Goal: Task Accomplishment & Management: Complete application form

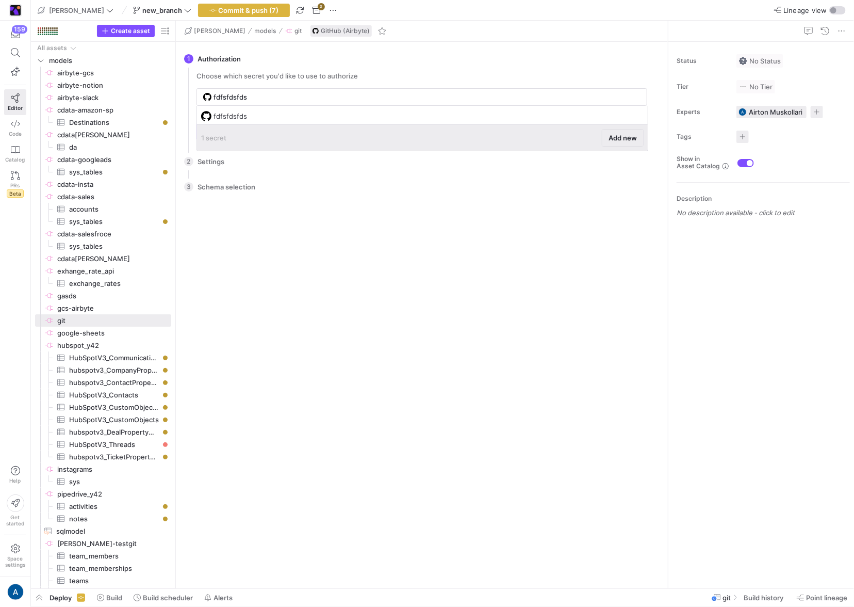
click at [605, 140] on span at bounding box center [623, 138] width 41 height 17
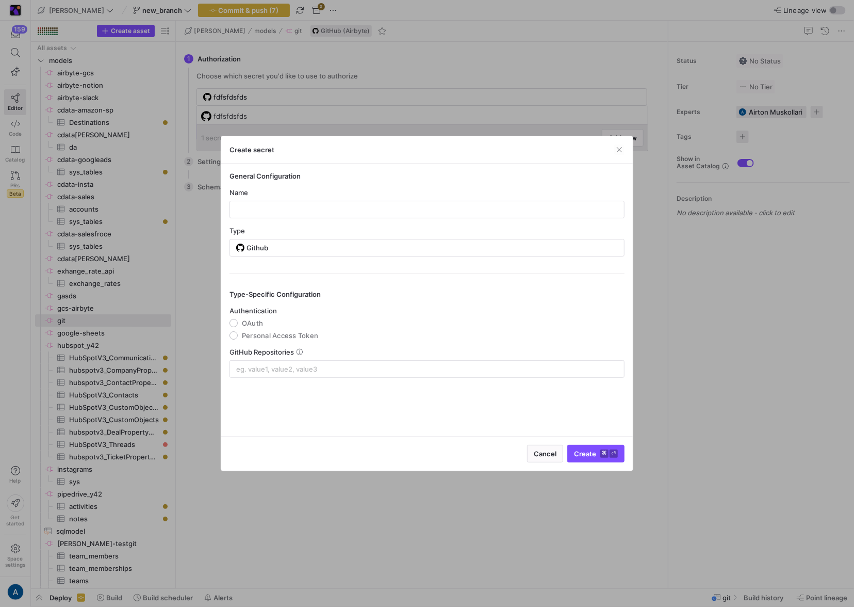
click at [180, 168] on div at bounding box center [427, 303] width 854 height 607
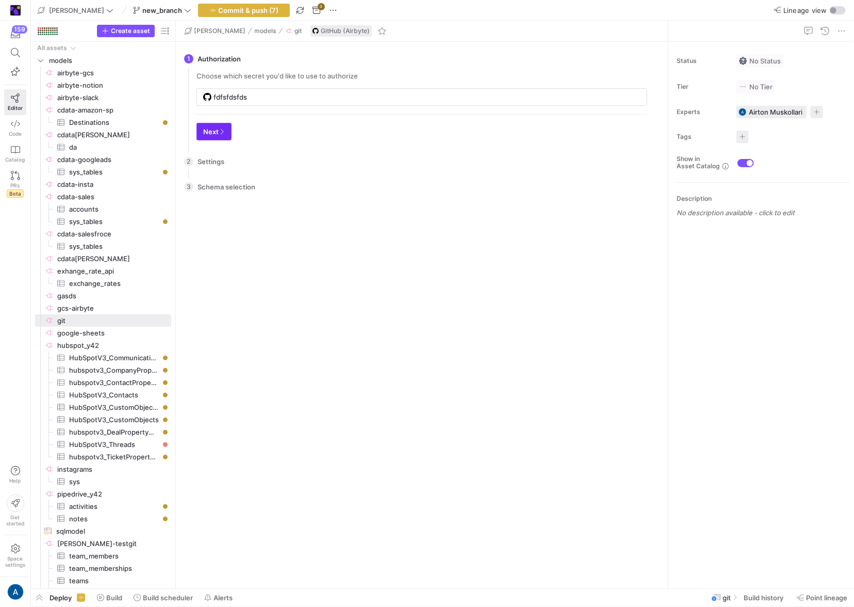
click at [222, 128] on icon "button" at bounding box center [222, 131] width 6 height 6
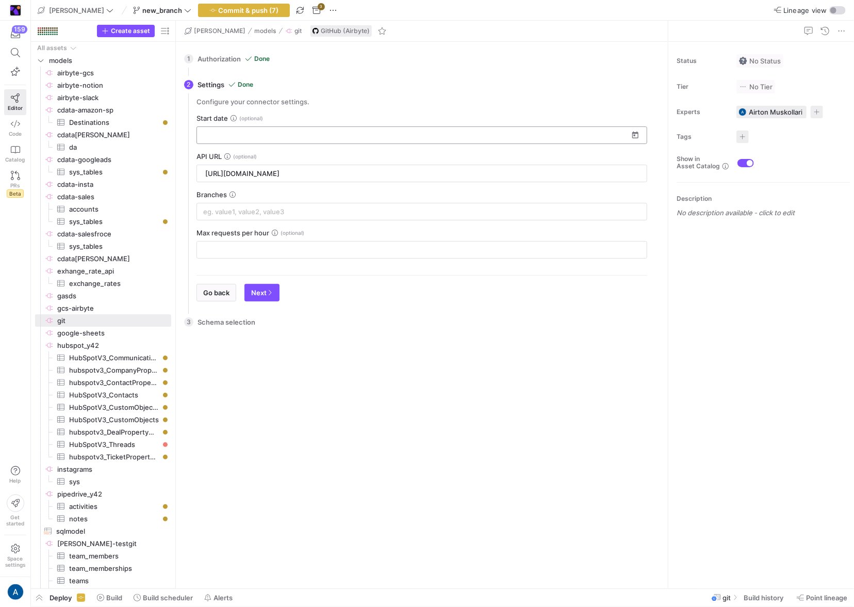
click at [227, 138] on input at bounding box center [415, 135] width 425 height 8
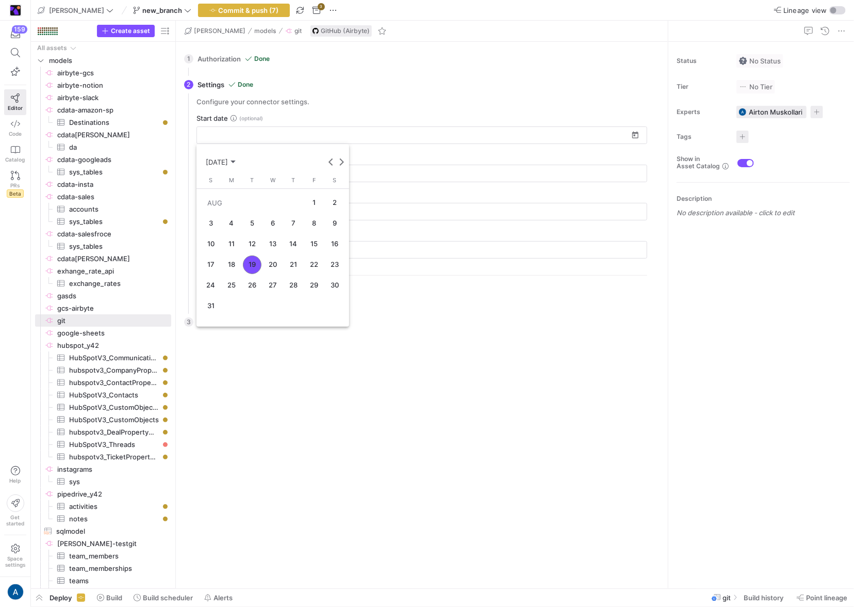
click at [323, 207] on button "1" at bounding box center [314, 202] width 21 height 21
type input "[DATE]"
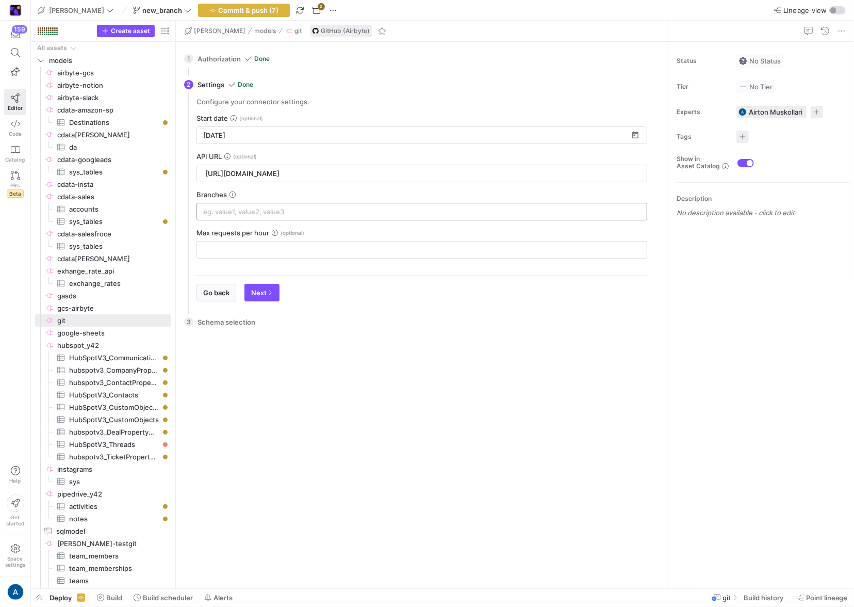
click at [292, 217] on div at bounding box center [422, 211] width 438 height 17
click at [267, 294] on icon "button" at bounding box center [270, 292] width 6 height 6
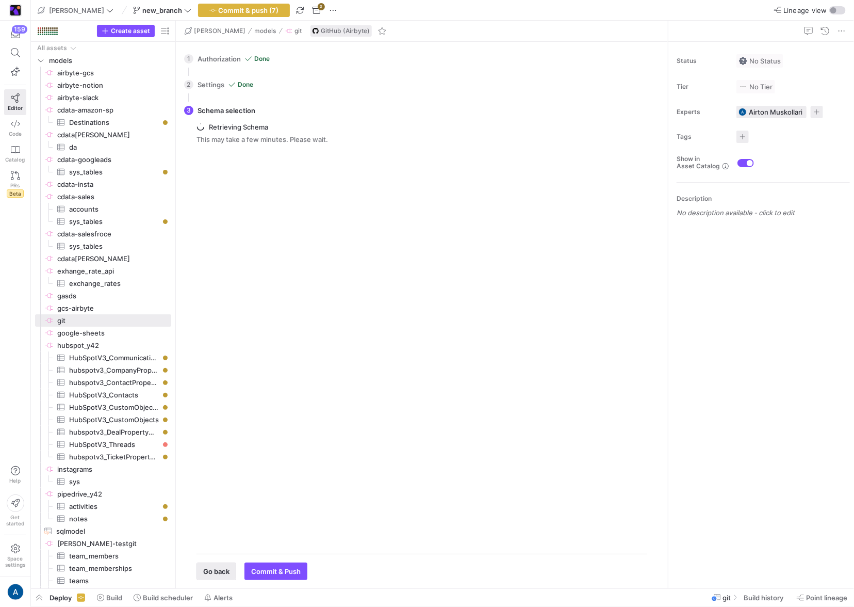
click at [225, 567] on span "Go back" at bounding box center [216, 571] width 26 height 8
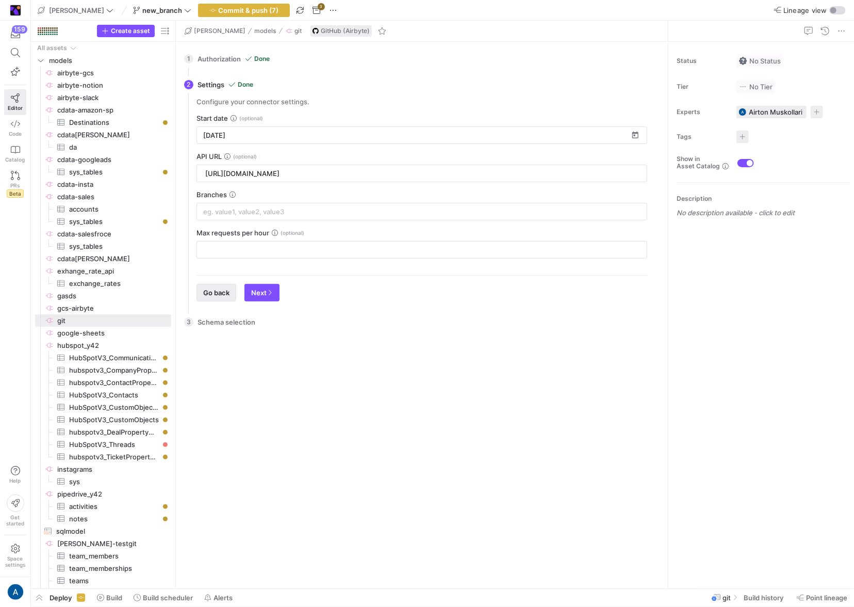
click at [223, 286] on span "button" at bounding box center [216, 292] width 39 height 17
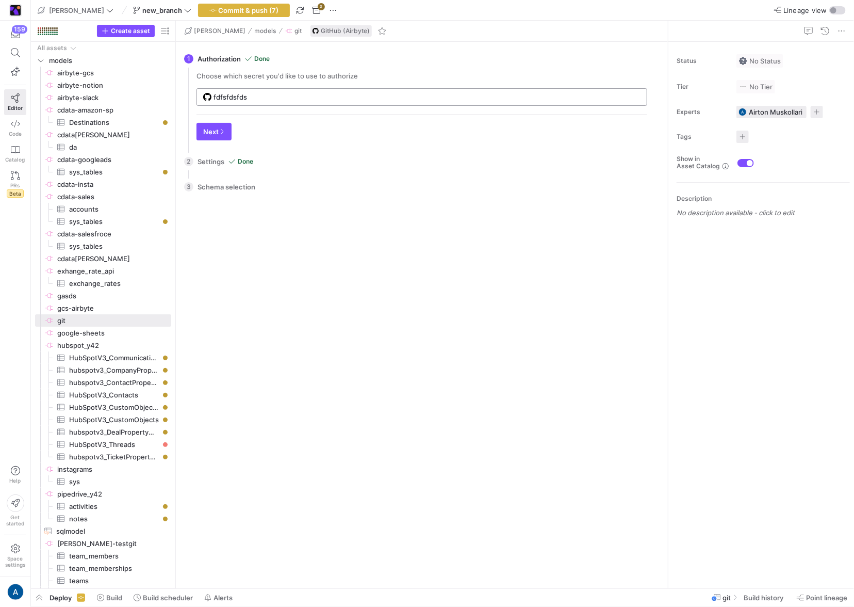
click at [266, 98] on input "fdfsfdsfds" at bounding box center [427, 97] width 427 height 8
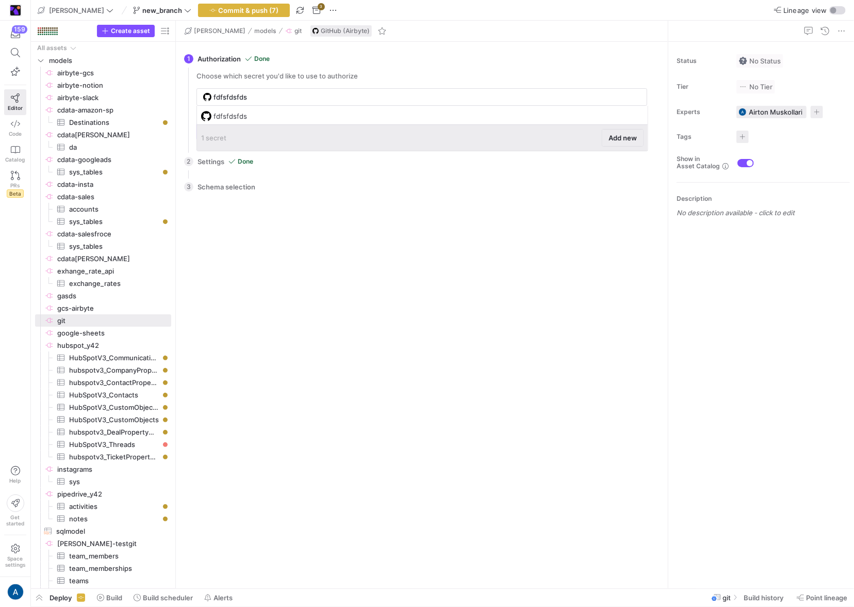
click at [623, 130] on span at bounding box center [623, 138] width 41 height 17
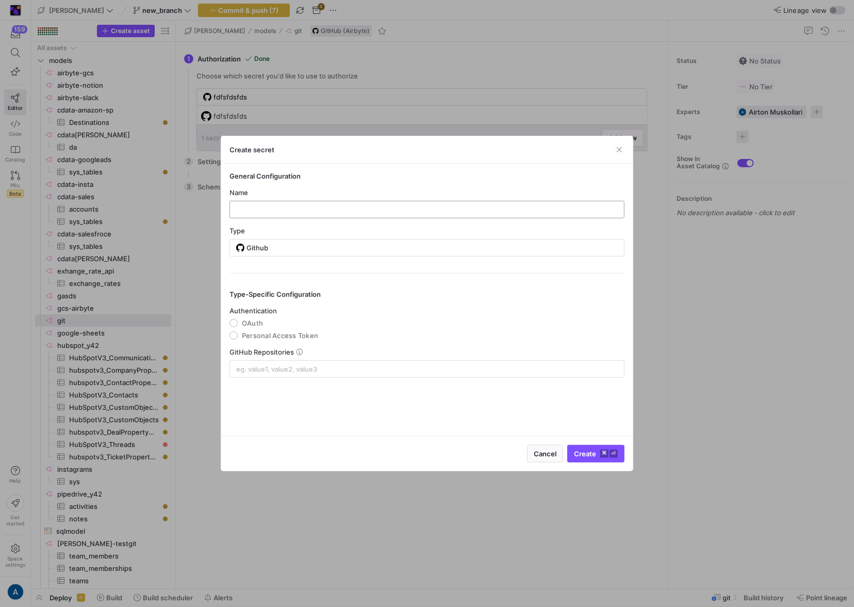
click at [389, 210] on input "text" at bounding box center [427, 209] width 378 height 8
type input "fggad"
click at [261, 331] on span "Personal Access Token" at bounding box center [280, 335] width 76 height 8
click at [238, 331] on input "Personal Access Token" at bounding box center [234, 335] width 8 height 8
radio input "true"
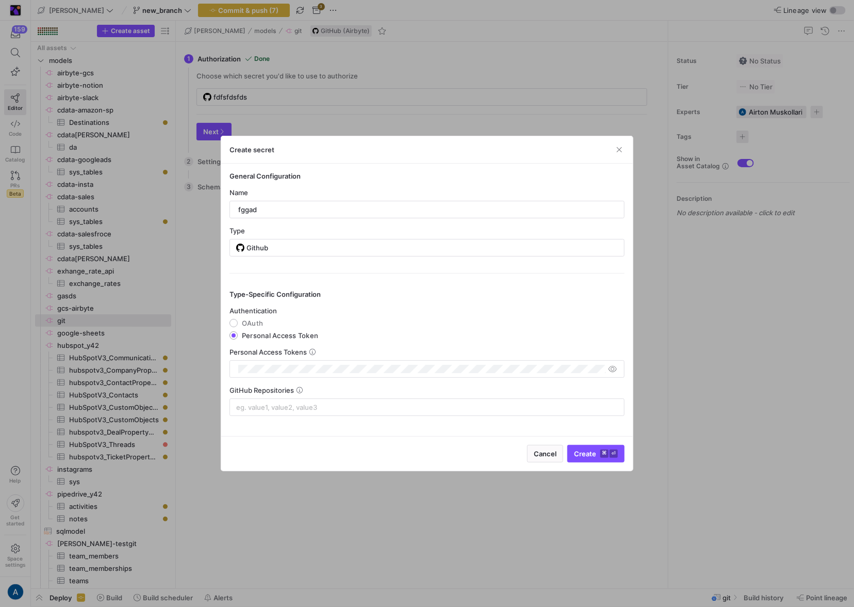
click at [260, 326] on span "OAuth" at bounding box center [252, 323] width 21 height 8
click at [238, 326] on input "OAuth" at bounding box center [234, 323] width 8 height 8
radio input "true"
click at [260, 366] on input at bounding box center [427, 369] width 382 height 8
type input "d"
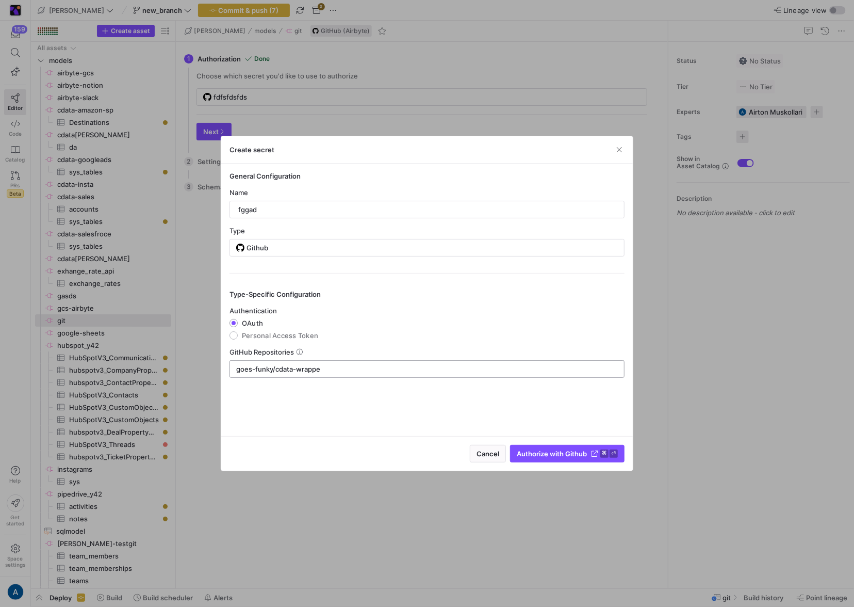
type input "goes-funky/cdata-[PERSON_NAME]"
click at [553, 455] on span "Authorize with Github" at bounding box center [552, 453] width 70 height 8
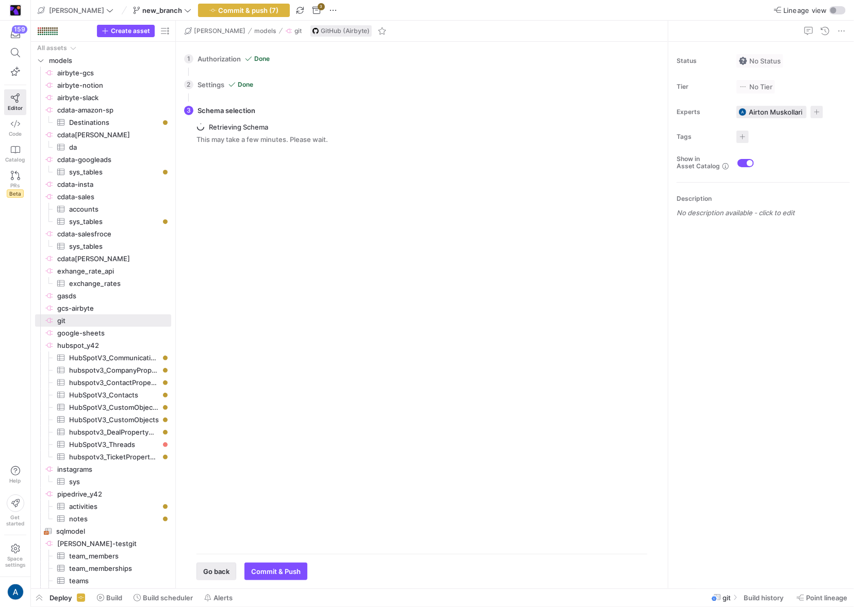
click at [223, 567] on span "Go back" at bounding box center [216, 571] width 26 height 8
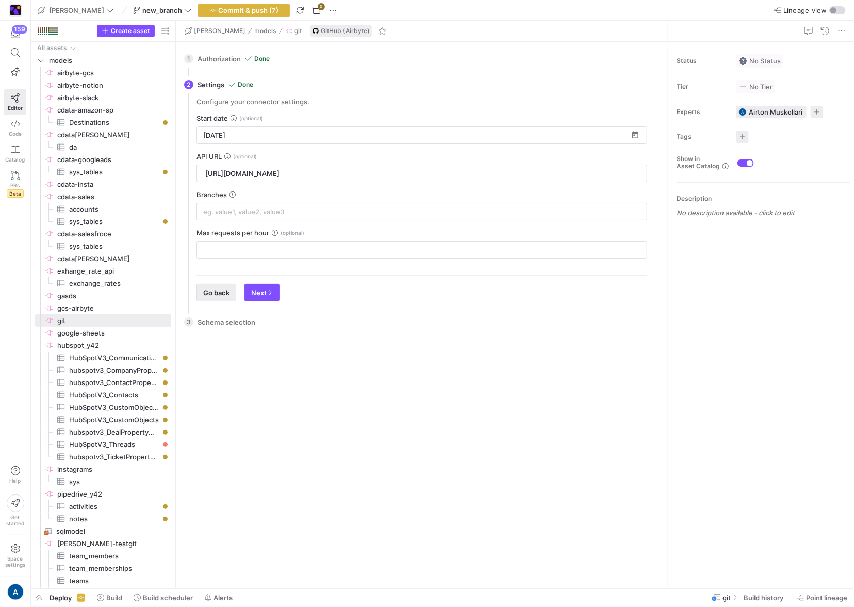
click at [215, 287] on span "button" at bounding box center [216, 292] width 39 height 17
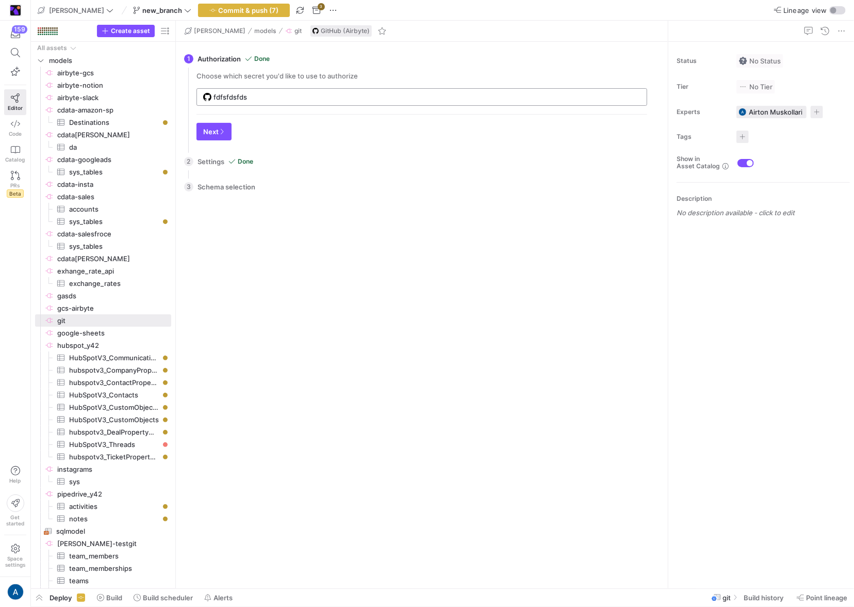
click at [265, 103] on div "fdfsfdsfds" at bounding box center [427, 97] width 427 height 17
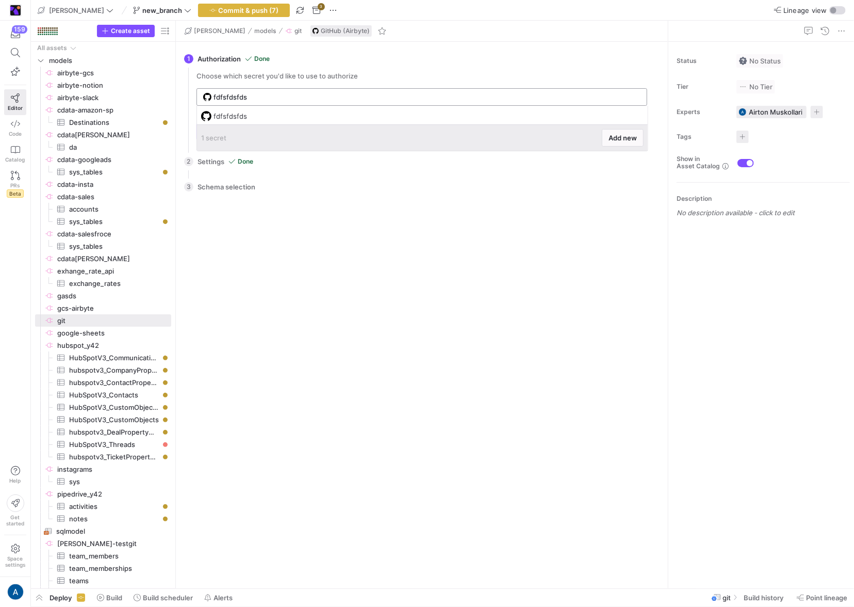
click at [273, 93] on input "fdfsfdsfds" at bounding box center [427, 97] width 427 height 8
click at [618, 135] on span "Add new" at bounding box center [623, 138] width 28 height 8
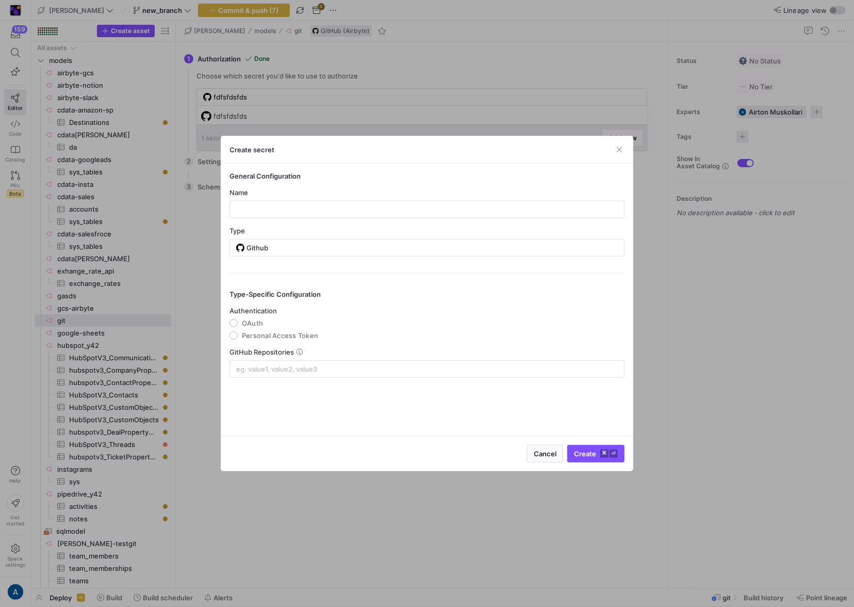
click at [356, 180] on h4 "General Configuration" at bounding box center [427, 176] width 395 height 8
click at [353, 201] on div at bounding box center [427, 209] width 378 height 17
type input "fassaf"
click at [248, 327] on mat-radio-group "Authentication OAuth Personal Access Token" at bounding box center [427, 323] width 395 height 33
click at [249, 326] on span "OAuth" at bounding box center [252, 323] width 21 height 8
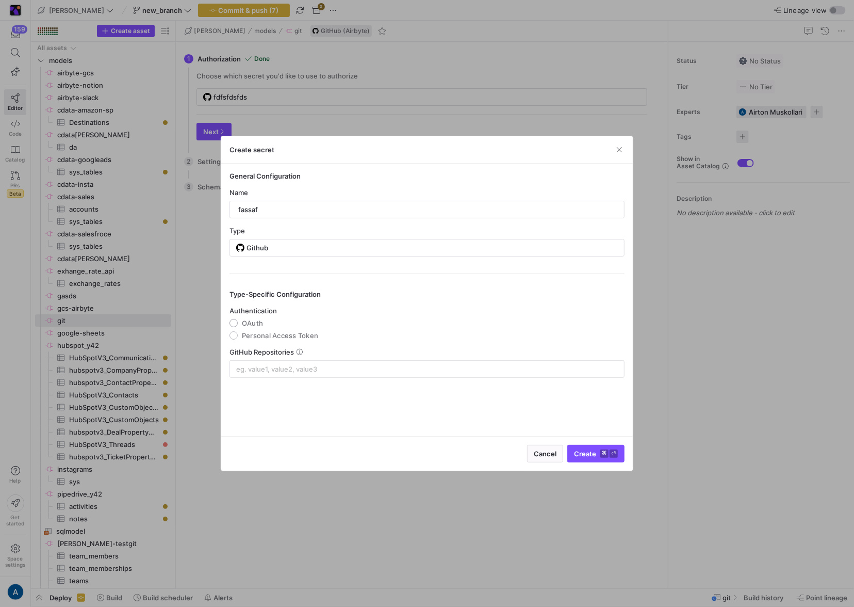
click at [238, 326] on input "OAuth" at bounding box center [234, 323] width 8 height 8
radio input "true"
click at [253, 370] on input at bounding box center [427, 369] width 382 height 8
type input "d"
type input "goes-funky/cdata-[PERSON_NAME]"
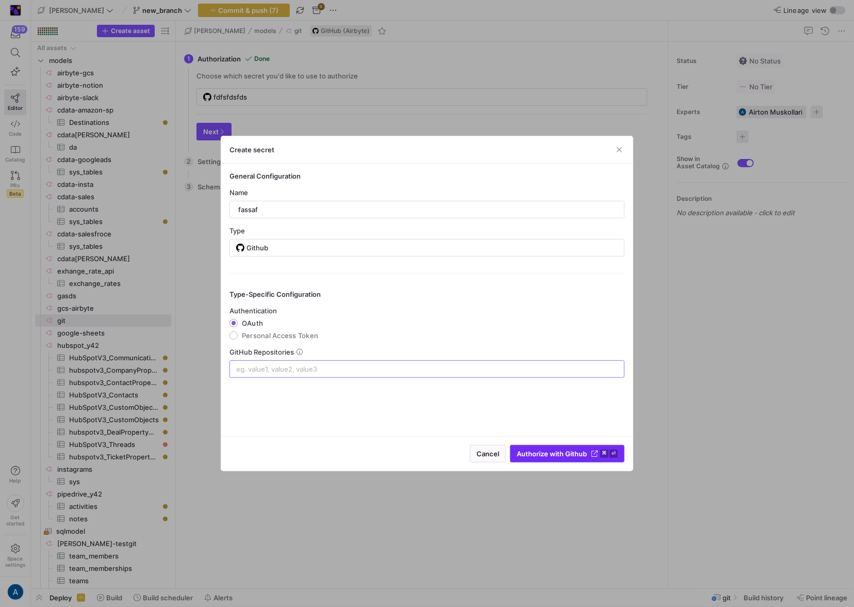
click at [529, 454] on span "Authorize with Github" at bounding box center [552, 453] width 70 height 8
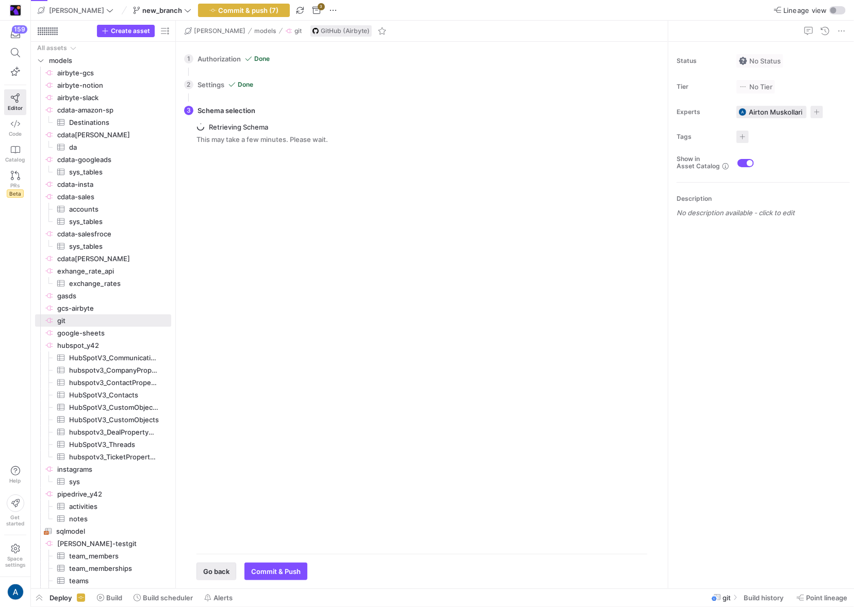
click at [227, 566] on span "button" at bounding box center [216, 571] width 39 height 17
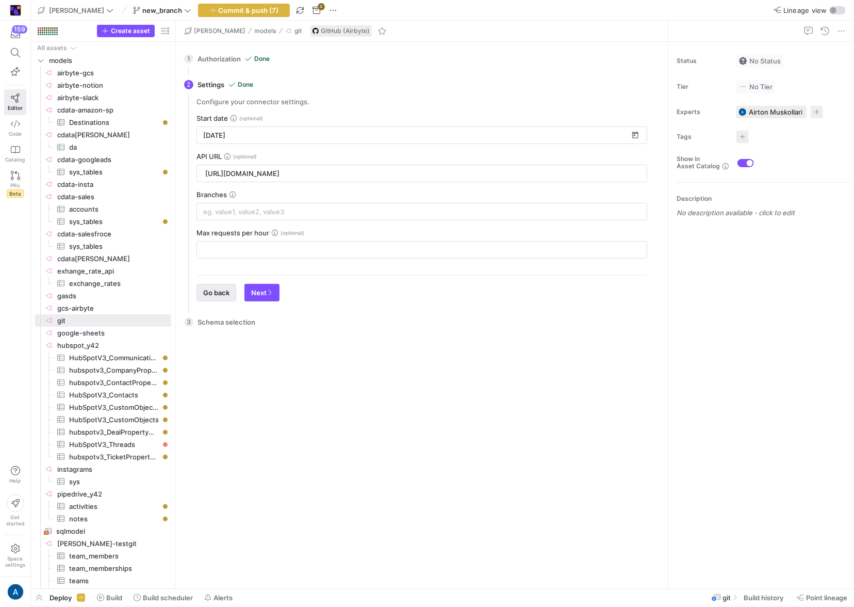
click at [218, 290] on span "Go back" at bounding box center [216, 292] width 26 height 8
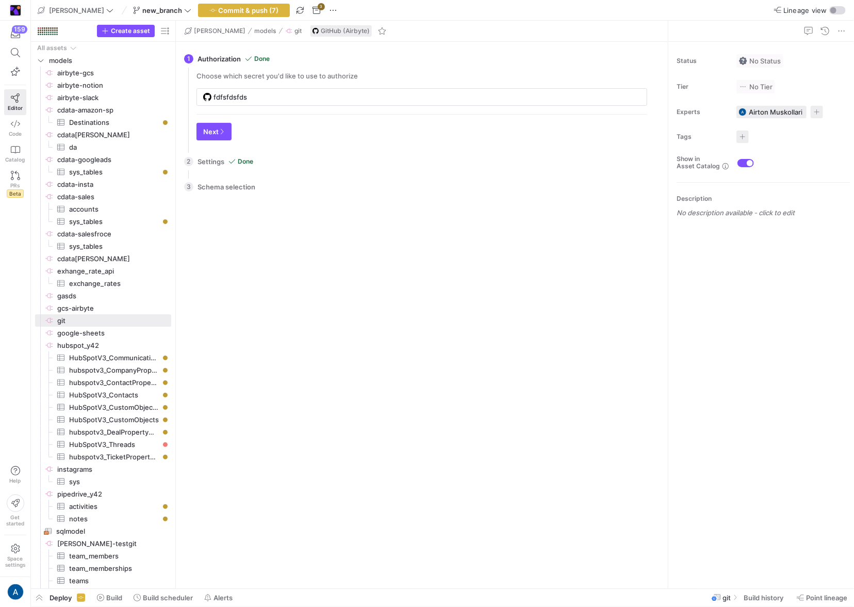
click at [248, 110] on div "Choose which secret you'd like to use to authorize fdfsfdsfds Next" at bounding box center [421, 110] width 467 height 77
click at [258, 103] on div "fdfsfdsfds" at bounding box center [427, 97] width 427 height 17
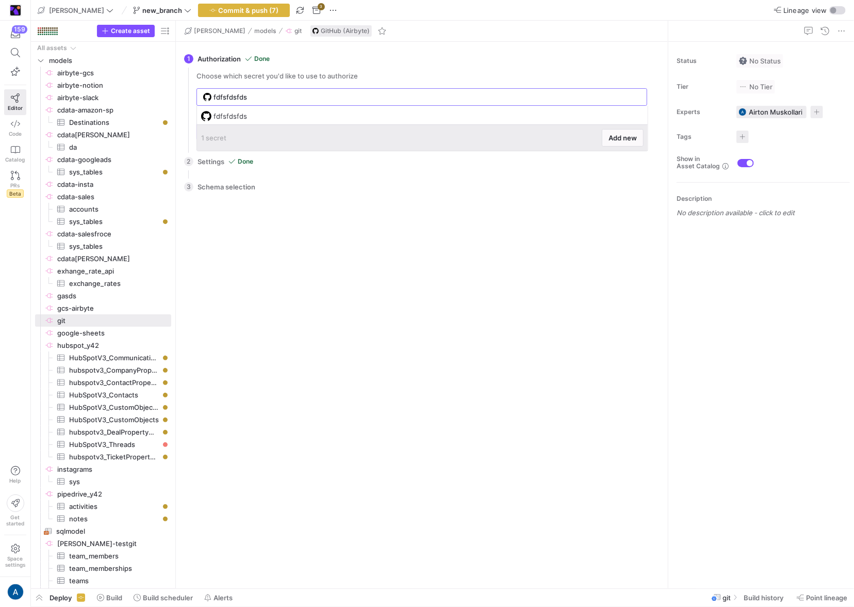
click at [306, 124] on div "1 secret Add new" at bounding box center [422, 137] width 451 height 26
click at [629, 142] on span at bounding box center [623, 138] width 41 height 17
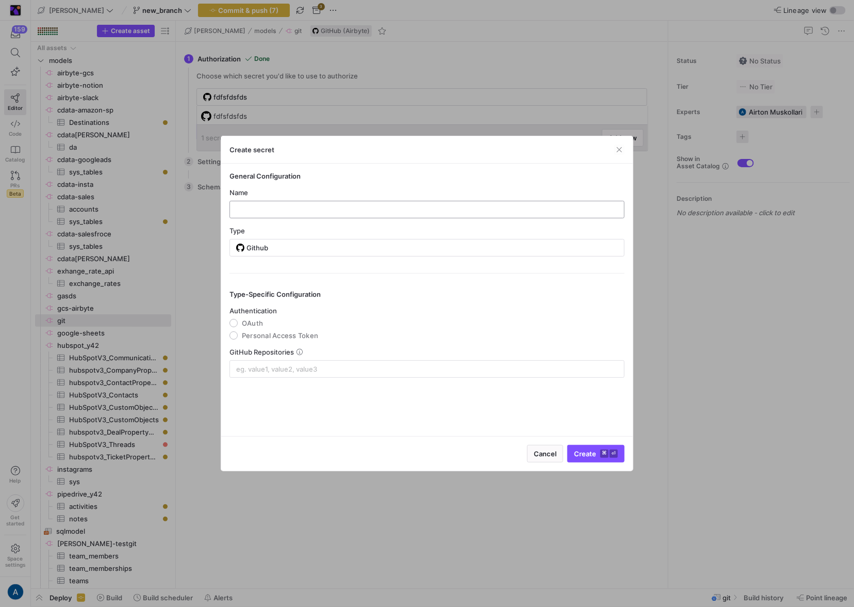
click at [463, 205] on input "text" at bounding box center [427, 209] width 378 height 8
type input "dsagsdagdsg"
click at [250, 323] on span "OAuth" at bounding box center [252, 323] width 21 height 8
click at [238, 323] on input "OAuth" at bounding box center [234, 323] width 8 height 8
radio input "true"
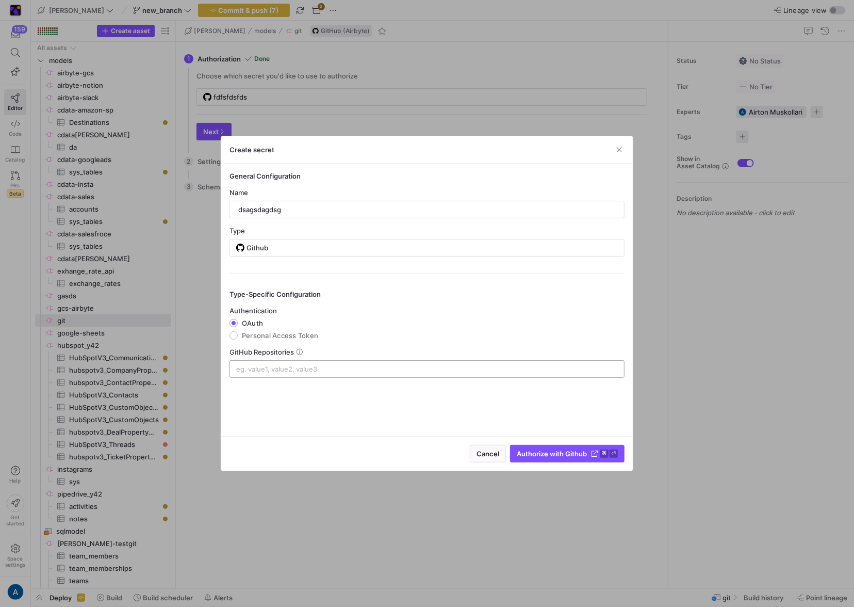
click at [268, 362] on div at bounding box center [427, 369] width 382 height 17
type input "g"
click at [528, 456] on span "Authorize with Github" at bounding box center [552, 453] width 70 height 8
type input "dsagsdagdsg"
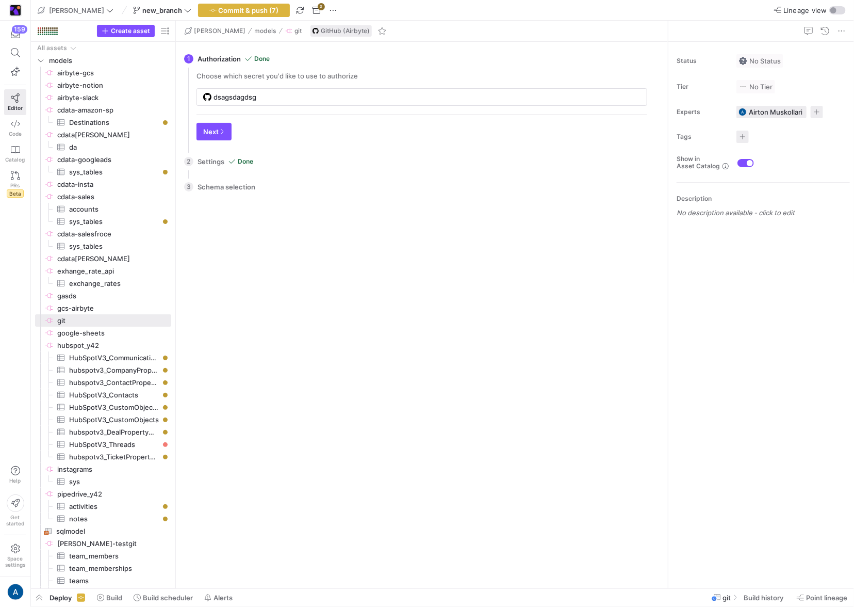
click at [344, 171] on div "2 Settings Done Configure your connector settings. Start date 8/1/2025 API URL …" at bounding box center [420, 162] width 472 height 26
click at [334, 98] on input "dsagsdagdsg" at bounding box center [427, 97] width 427 height 8
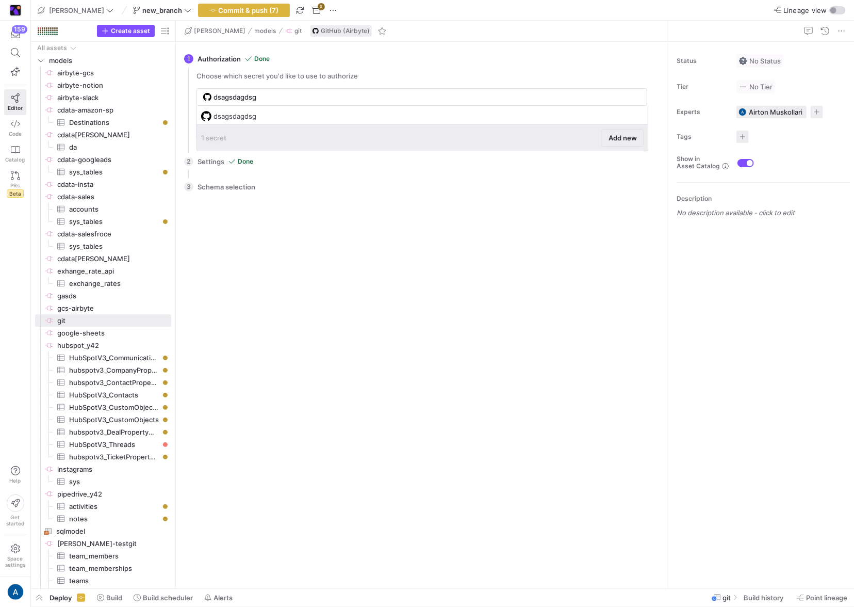
click at [616, 131] on span at bounding box center [623, 138] width 41 height 17
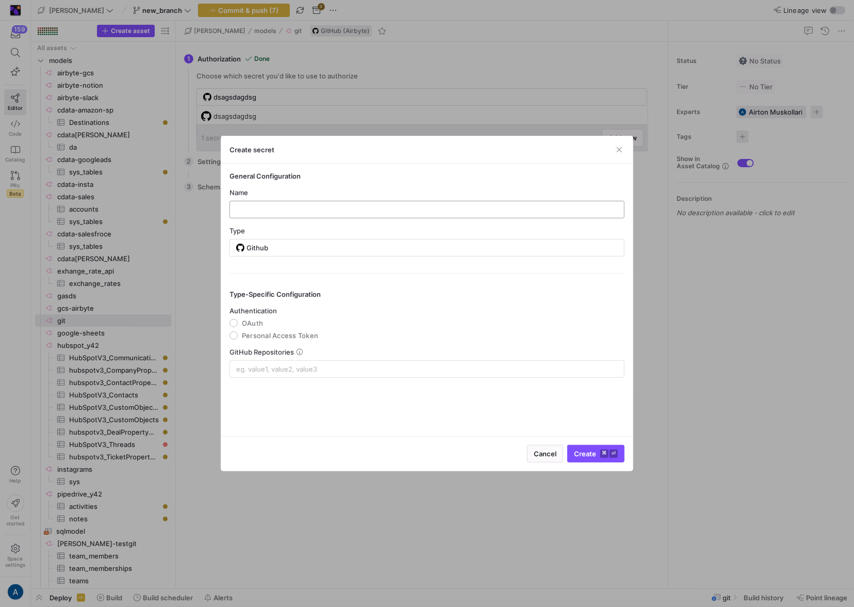
click at [319, 206] on input "text" at bounding box center [427, 209] width 378 height 8
type input "tesata-git"
click at [246, 320] on span "OAuth" at bounding box center [252, 323] width 21 height 8
click at [238, 320] on input "OAuth" at bounding box center [234, 323] width 8 height 8
radio input "true"
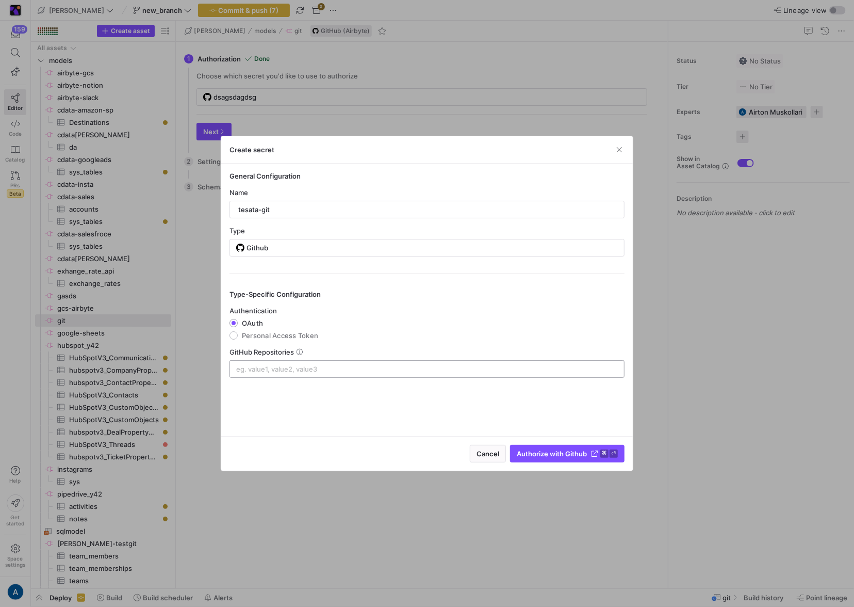
click at [257, 361] on div at bounding box center [427, 369] width 382 height 17
click at [257, 363] on div at bounding box center [427, 369] width 382 height 17
type input "goes-funky/cdata-[PERSON_NAME]"
click at [521, 446] on span "submit" at bounding box center [568, 453] width 114 height 17
type input "tesata-git"
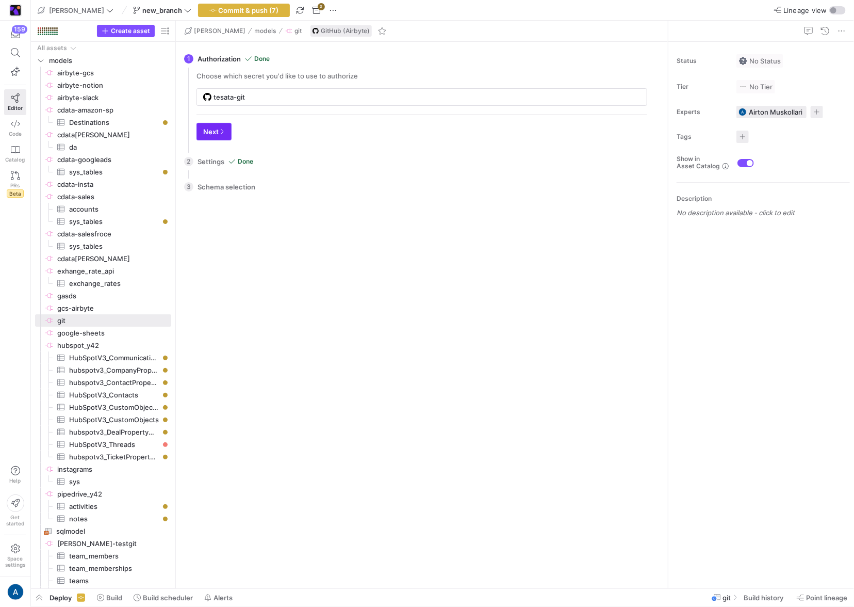
click at [217, 132] on span "Next" at bounding box center [214, 131] width 22 height 8
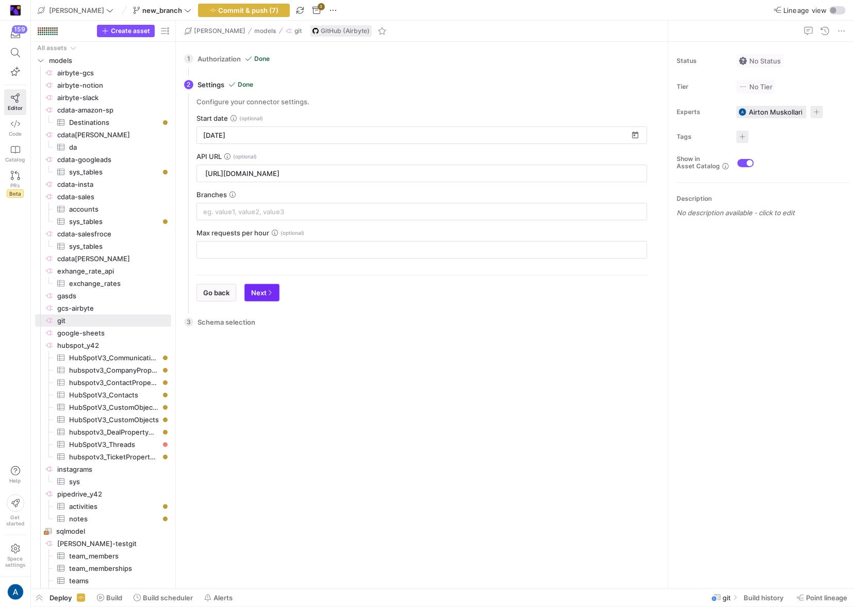
click at [271, 299] on span "button" at bounding box center [262, 292] width 34 height 17
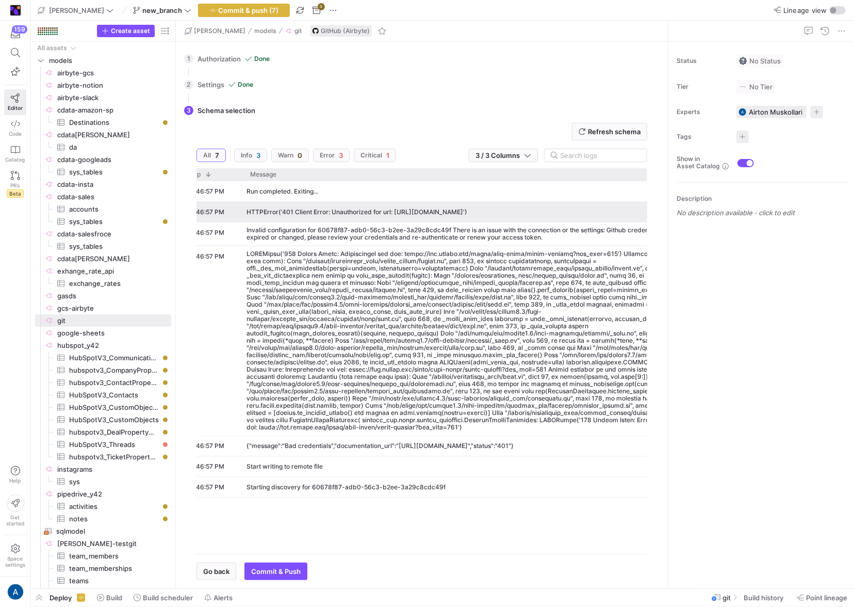
scroll to position [0, 88]
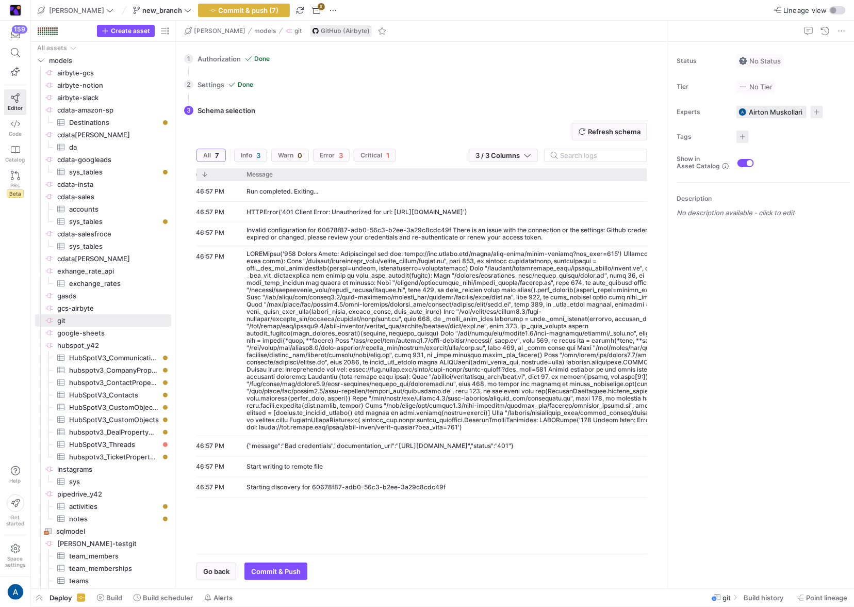
click at [213, 562] on y42-button "Go back" at bounding box center [217, 571] width 40 height 18
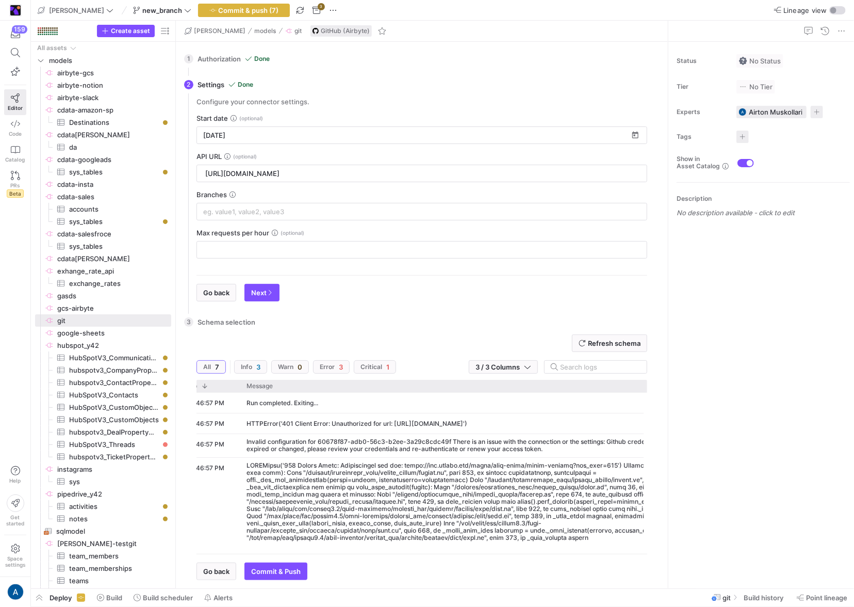
click at [213, 567] on div "Refresh schema All 7 Info 3 Warn 0 Error 3 Critical 1 3 / 3 Columns Drag here t…" at bounding box center [421, 457] width 467 height 246
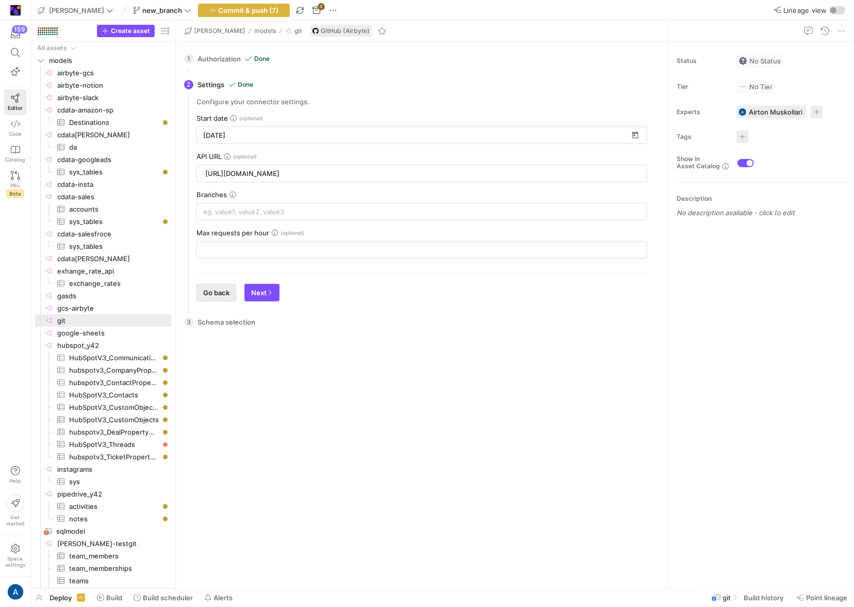
click at [210, 288] on span "Go back" at bounding box center [216, 292] width 26 height 8
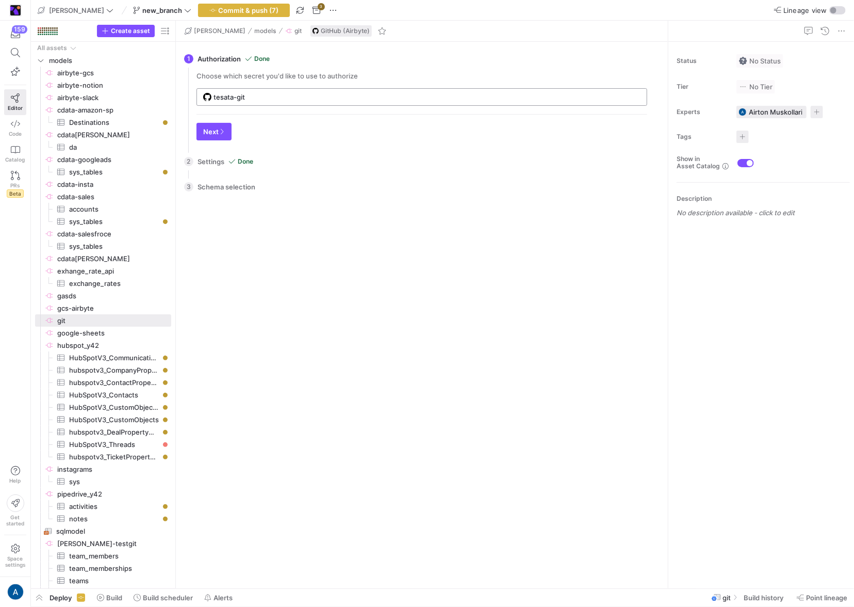
click at [252, 102] on div "tesata-git" at bounding box center [427, 97] width 427 height 17
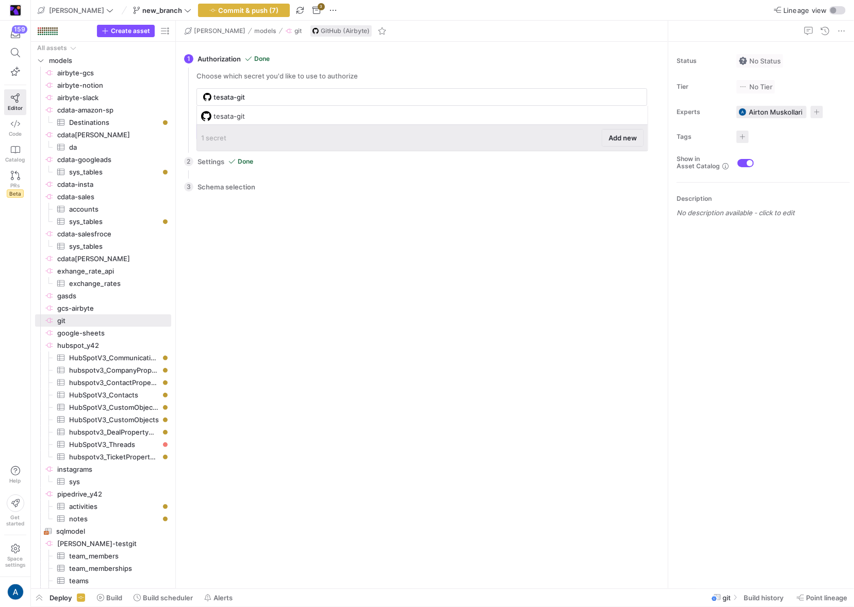
click at [625, 132] on span at bounding box center [623, 138] width 41 height 17
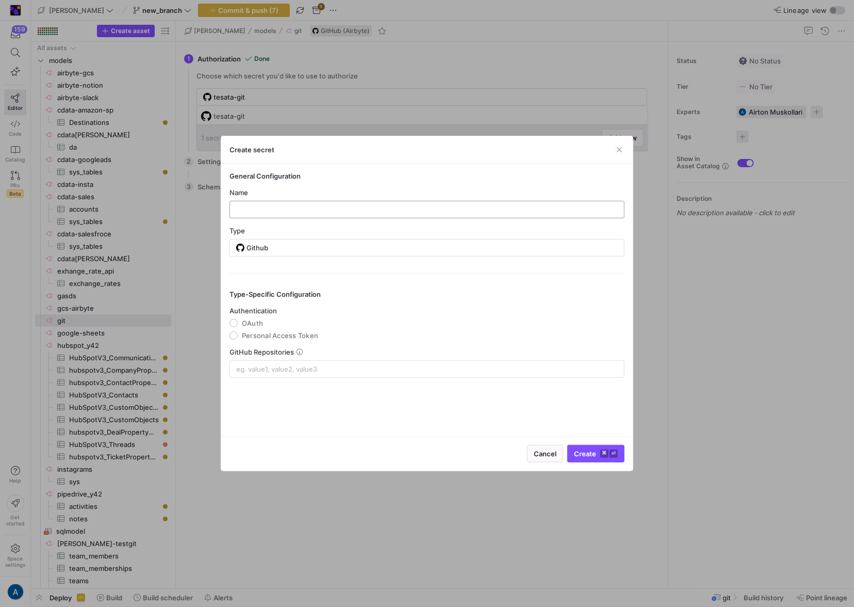
click at [382, 208] on input "text" at bounding box center [427, 209] width 378 height 8
type input "teafdasf"
click at [256, 326] on span "OAuth" at bounding box center [252, 323] width 21 height 8
click at [238, 326] on input "OAuth" at bounding box center [234, 323] width 8 height 8
radio input "true"
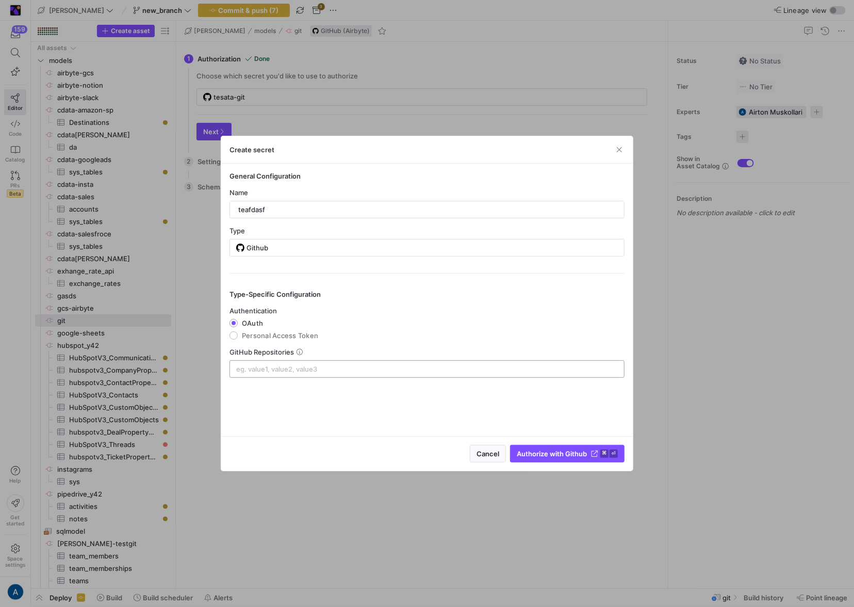
click at [260, 366] on input at bounding box center [427, 369] width 382 height 8
type input "goes-funky/cdata-[PERSON_NAME]"
click at [567, 460] on span "submit" at bounding box center [568, 453] width 114 height 17
click at [615, 162] on div "Create secret" at bounding box center [427, 149] width 412 height 27
click at [620, 156] on div "Create secret" at bounding box center [427, 149] width 412 height 27
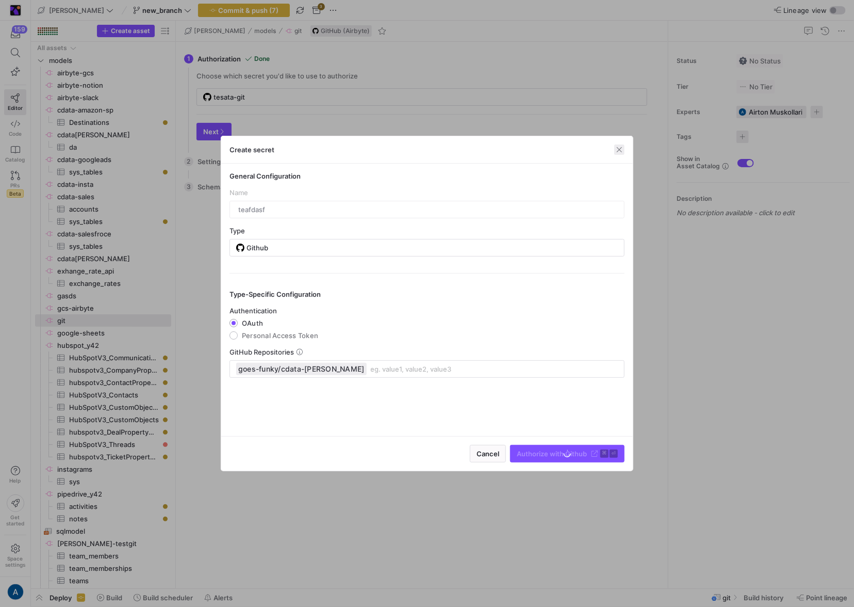
click at [624, 148] on span "button" at bounding box center [620, 149] width 10 height 10
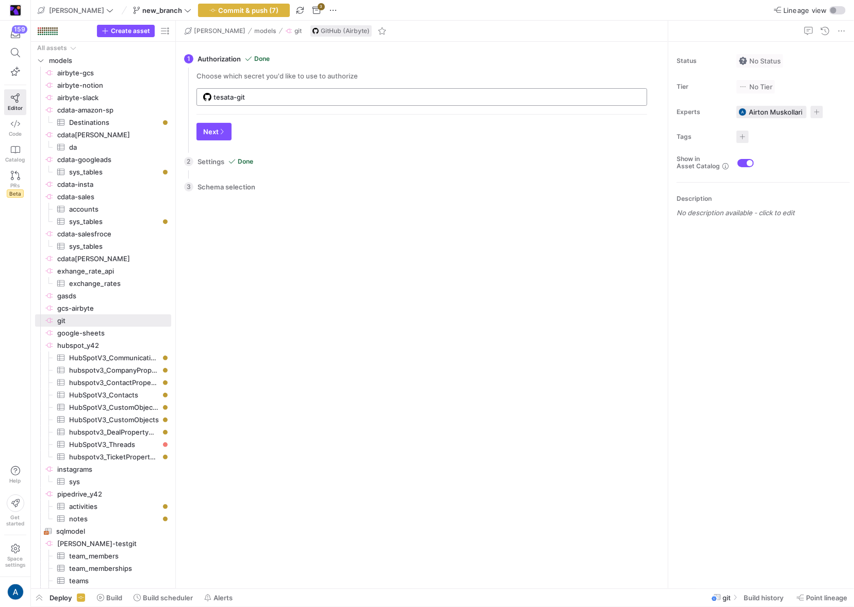
click at [319, 104] on div "tesata-git" at bounding box center [427, 97] width 427 height 17
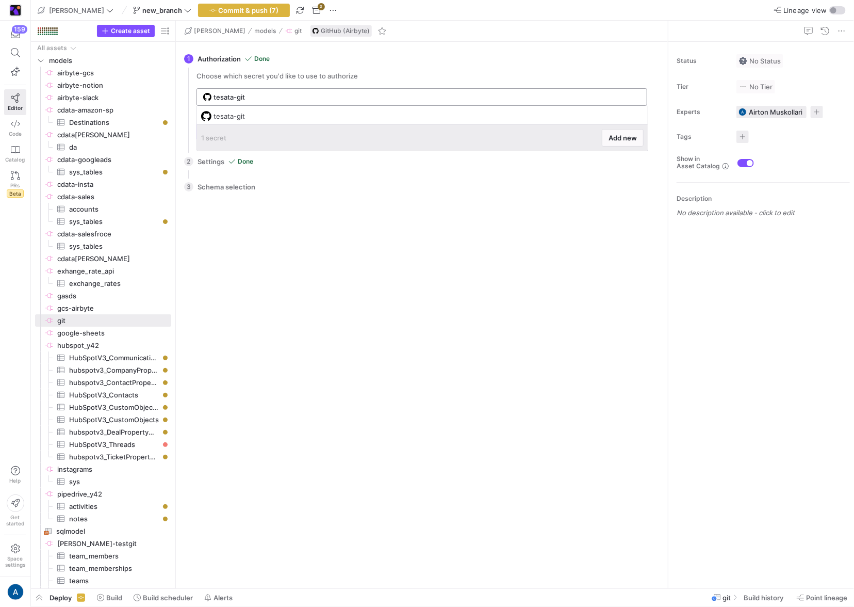
click at [324, 96] on input "tesata-git" at bounding box center [427, 97] width 427 height 8
click at [635, 130] on span at bounding box center [623, 138] width 41 height 17
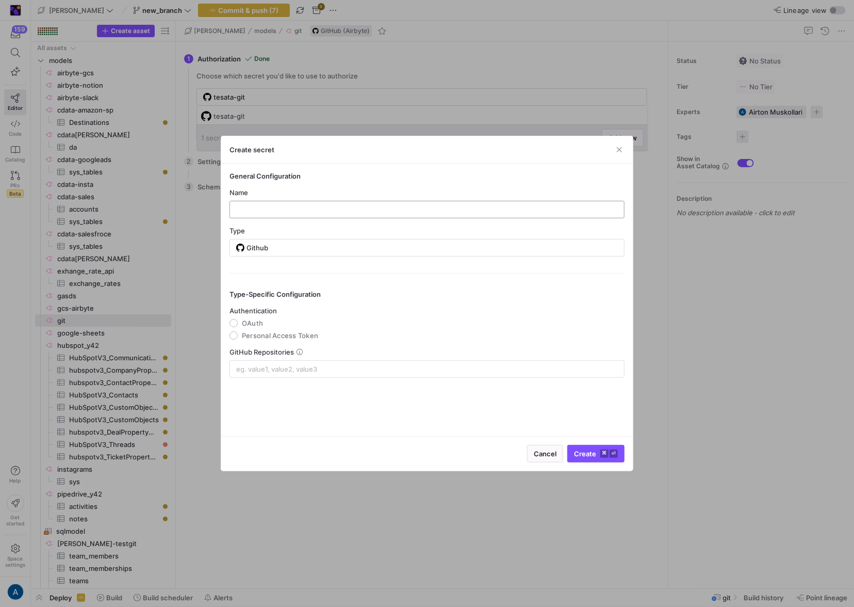
click at [429, 203] on div at bounding box center [427, 209] width 378 height 17
type input "afsfasaf"
click at [265, 321] on mat-radio-group "Authentication OAuth Personal Access Token" at bounding box center [427, 323] width 395 height 33
click at [262, 322] on span "OAuth" at bounding box center [252, 323] width 21 height 8
click at [238, 322] on input "OAuth" at bounding box center [234, 323] width 8 height 8
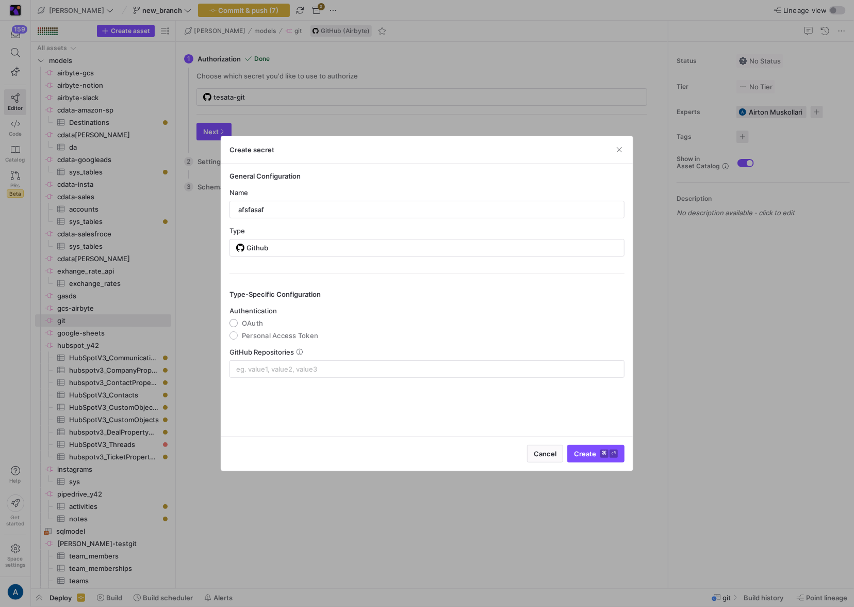
radio input "true"
click at [277, 365] on input at bounding box center [427, 369] width 382 height 8
type input "c"
type input "goes-funky/cdata-[PERSON_NAME]"
click at [554, 459] on span "submit" at bounding box center [568, 453] width 114 height 17
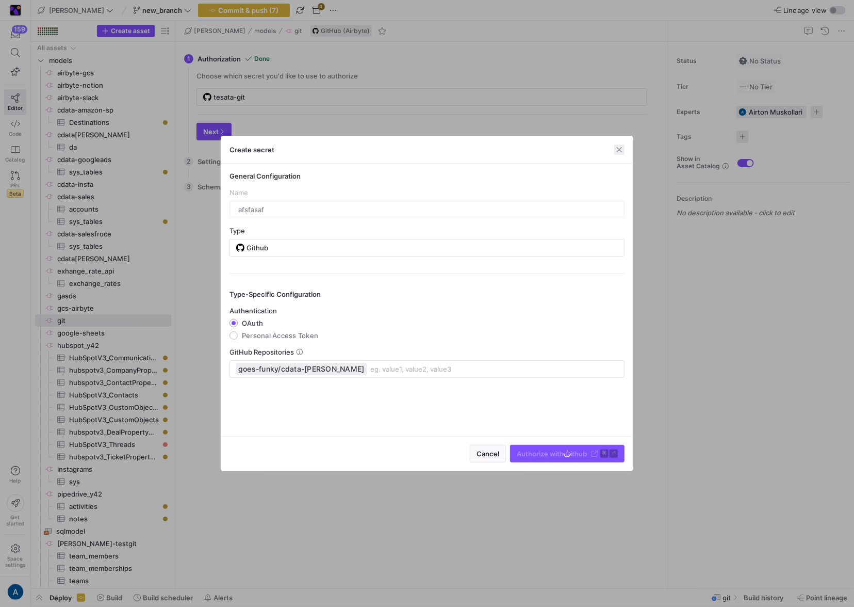
click at [624, 153] on span "button" at bounding box center [620, 149] width 10 height 10
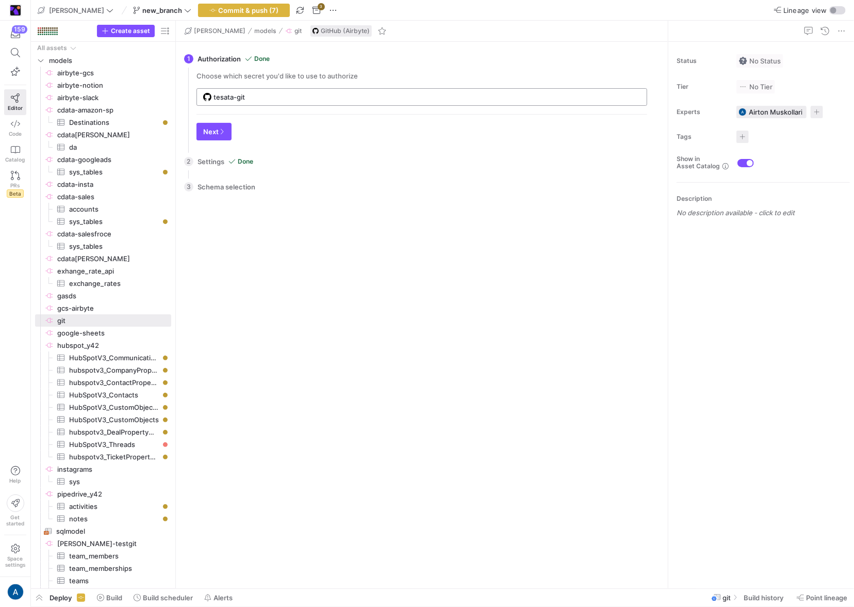
click at [392, 98] on input "tesata-git" at bounding box center [427, 97] width 427 height 8
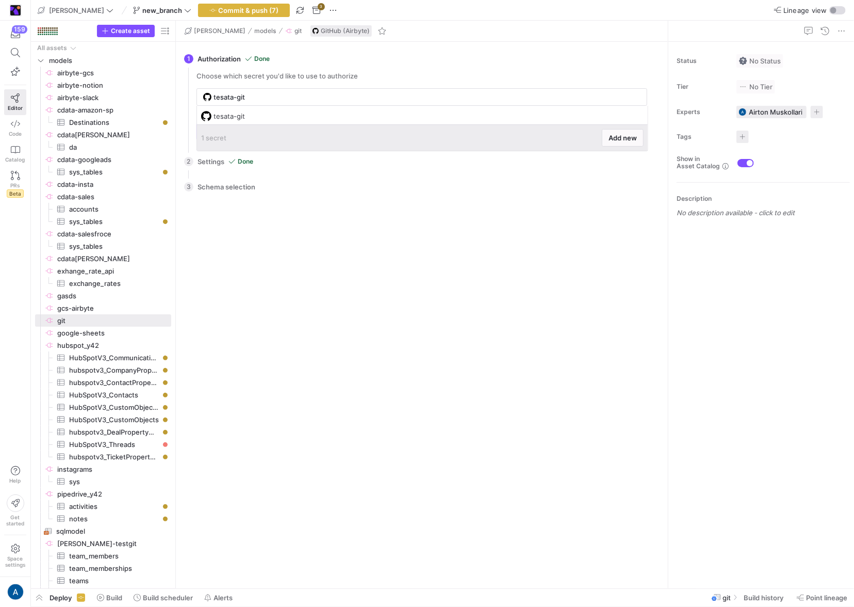
click at [598, 130] on div "1 secret Add new" at bounding box center [422, 138] width 443 height 18
click at [606, 134] on span at bounding box center [623, 138] width 41 height 17
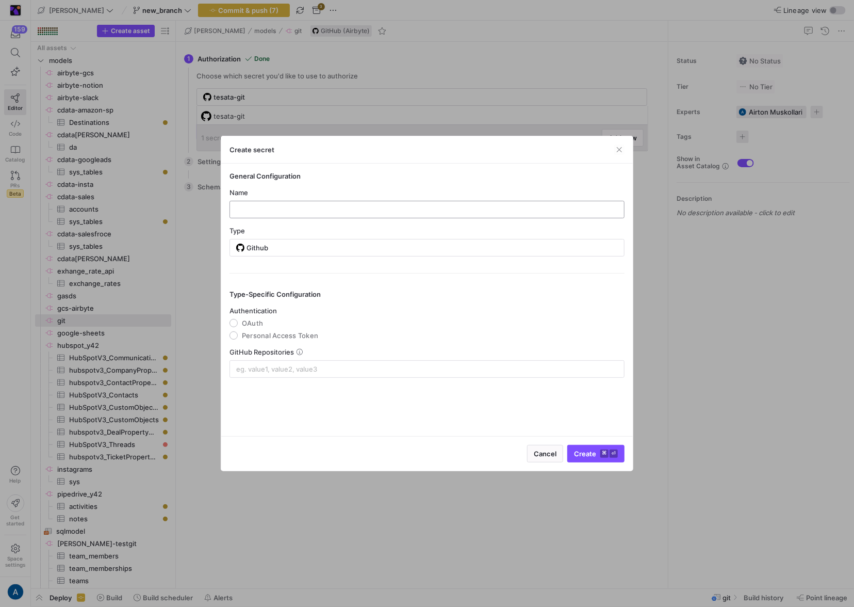
click at [277, 211] on input "text" at bounding box center [427, 209] width 378 height 8
type input "tontest"
click at [263, 314] on mat-radio-group "Authentication OAuth Personal Access Token" at bounding box center [427, 323] width 395 height 33
click at [260, 324] on span "OAuth" at bounding box center [252, 323] width 21 height 8
click at [238, 324] on input "OAuth" at bounding box center [234, 323] width 8 height 8
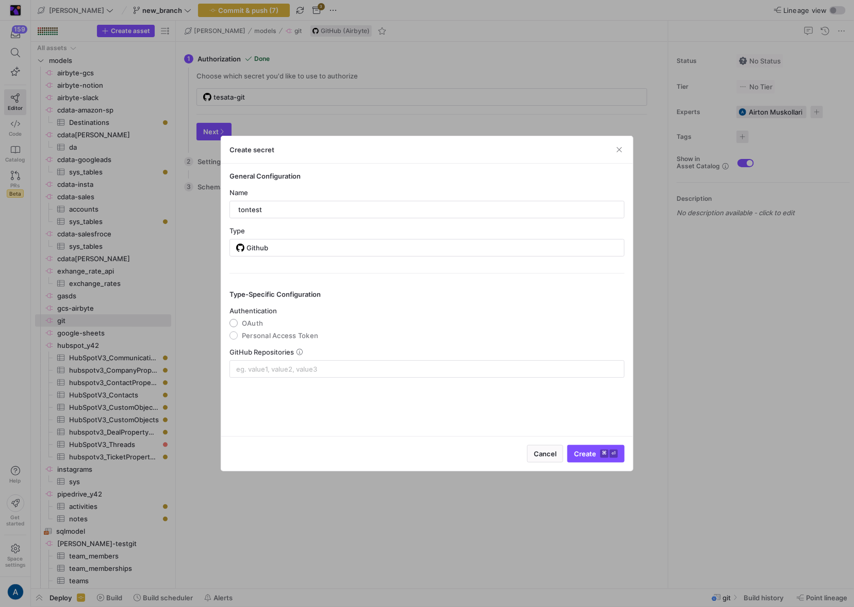
radio input "true"
click at [276, 356] on div "GitHub Repositories" at bounding box center [427, 363] width 395 height 30
click at [276, 377] on div at bounding box center [427, 369] width 382 height 17
type input "goes-funky/"
click at [530, 453] on span "Authorize with Github" at bounding box center [552, 453] width 70 height 8
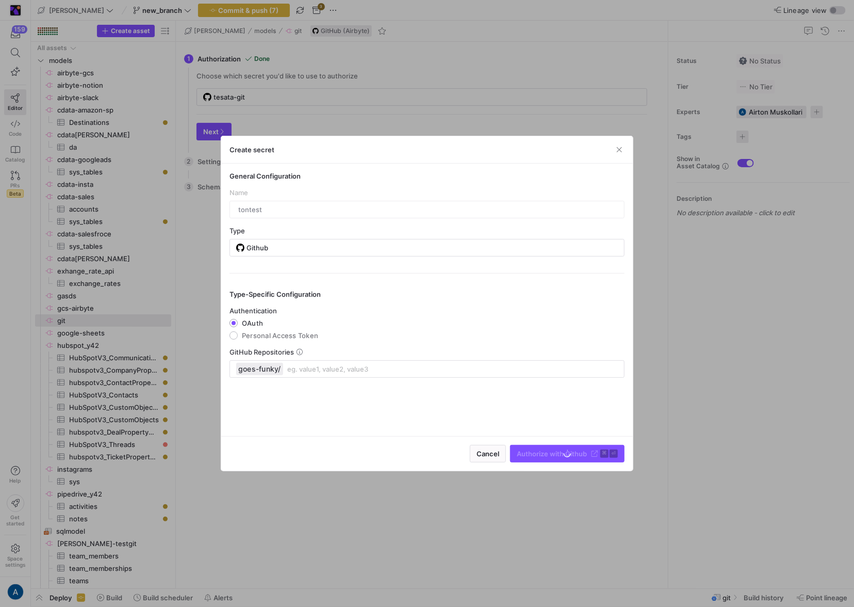
click at [413, 302] on div "Type-Specific Configuration Authentication OAuth Personal Access Token GitHub R…" at bounding box center [427, 325] width 395 height 105
click at [622, 159] on div "Create secret" at bounding box center [427, 149] width 412 height 27
click at [627, 150] on div "Create secret" at bounding box center [427, 149] width 412 height 27
click at [622, 151] on span "button" at bounding box center [620, 149] width 10 height 10
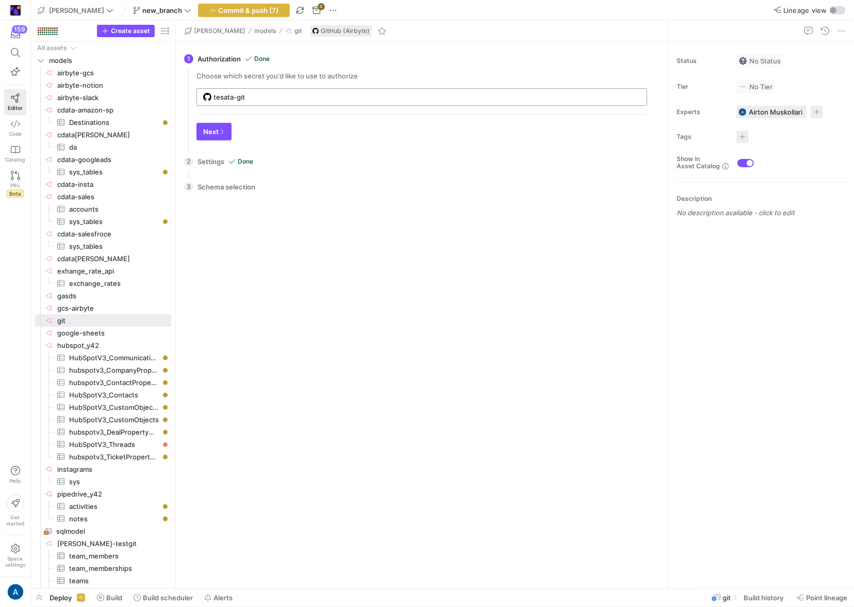
click at [299, 101] on input "tesata-git" at bounding box center [427, 97] width 427 height 8
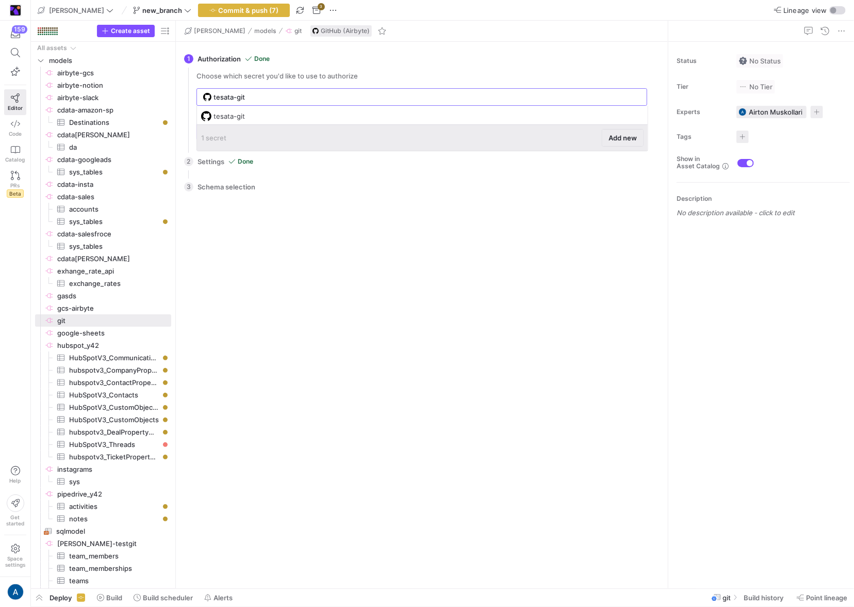
click at [616, 131] on span at bounding box center [623, 138] width 41 height 17
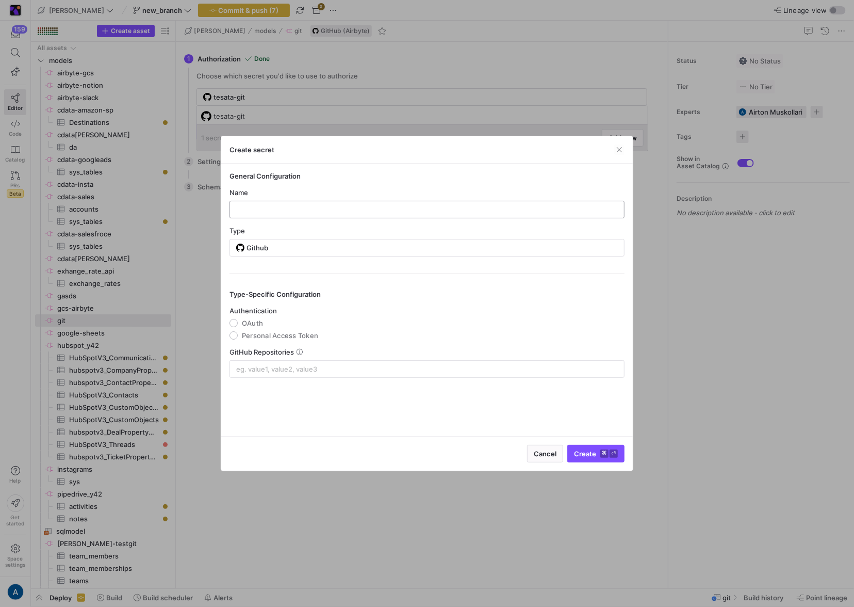
click at [384, 214] on div at bounding box center [427, 209] width 378 height 17
type input "g"
type input "gsf"
click at [257, 311] on span "Authentication" at bounding box center [253, 311] width 47 height 8
click at [258, 320] on span "OAuth" at bounding box center [252, 323] width 21 height 8
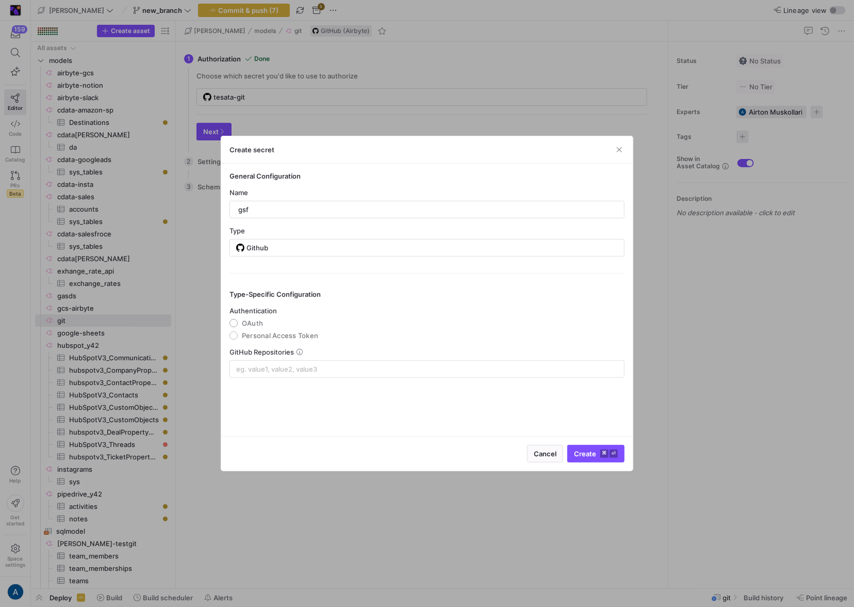
click at [238, 320] on input "OAuth" at bounding box center [234, 323] width 8 height 8
radio input "true"
click at [276, 358] on div "GitHub Repositories" at bounding box center [427, 363] width 395 height 30
click at [278, 363] on div at bounding box center [427, 369] width 382 height 17
click at [277, 366] on input at bounding box center [427, 369] width 382 height 8
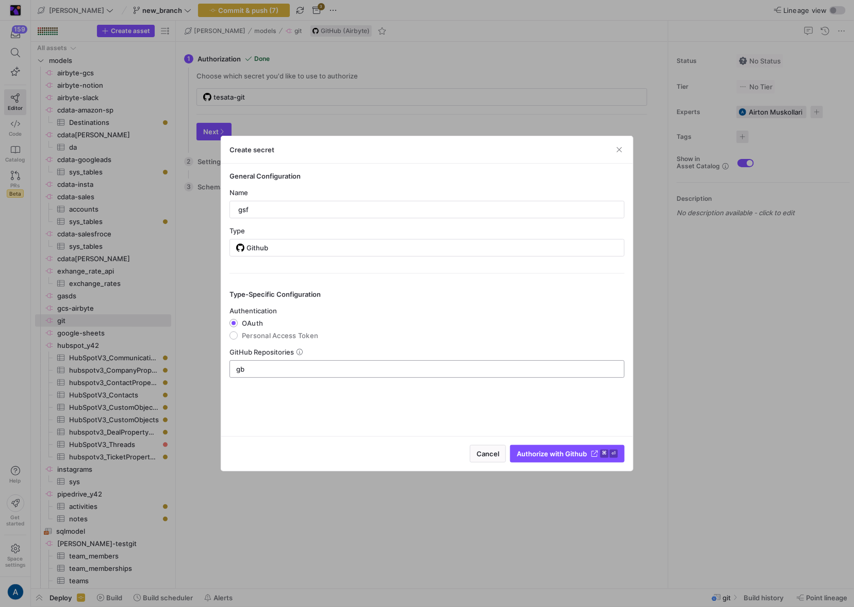
type input "g"
type input "c"
type input "goes-funky/cdata-[PERSON_NAME]"
click at [547, 452] on span "Authorize with Github" at bounding box center [552, 453] width 70 height 8
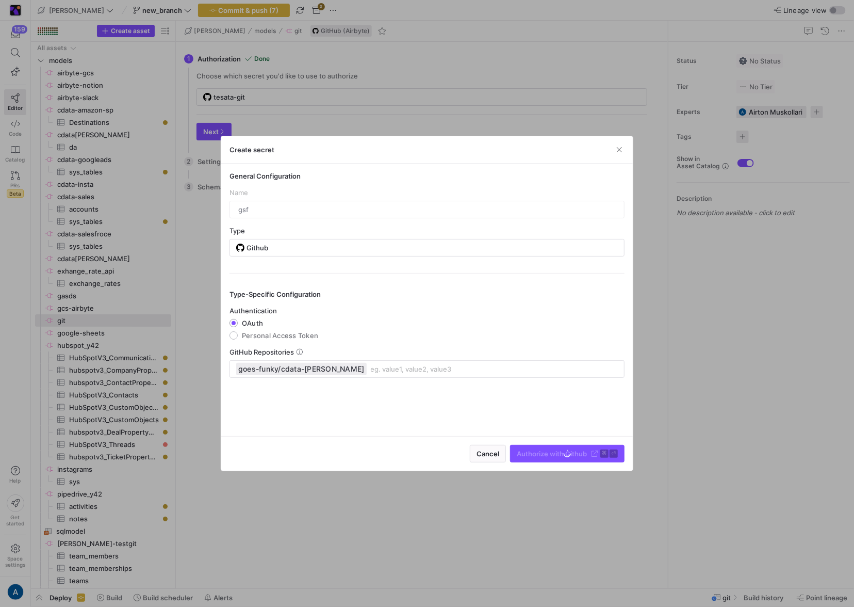
click at [382, 105] on div at bounding box center [427, 303] width 854 height 607
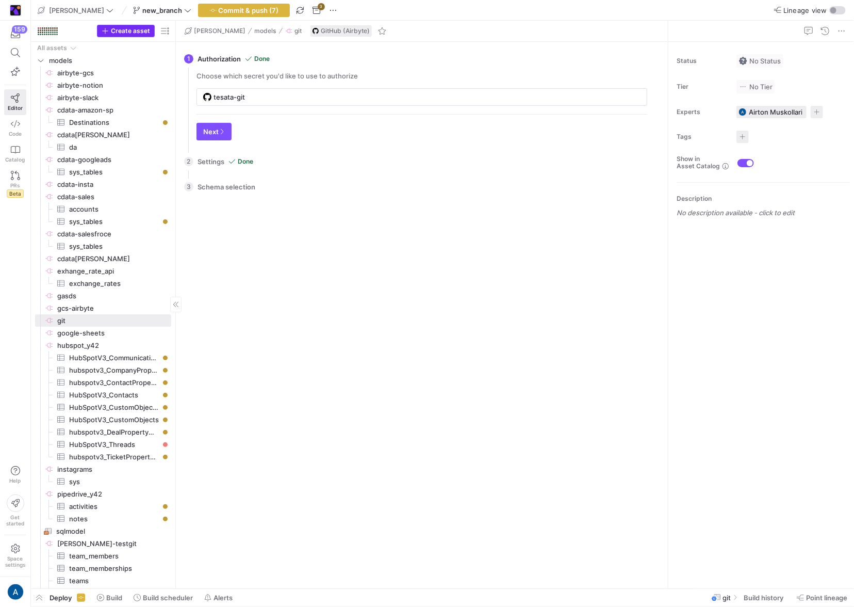
click at [123, 33] on span "Create asset" at bounding box center [130, 30] width 39 height 7
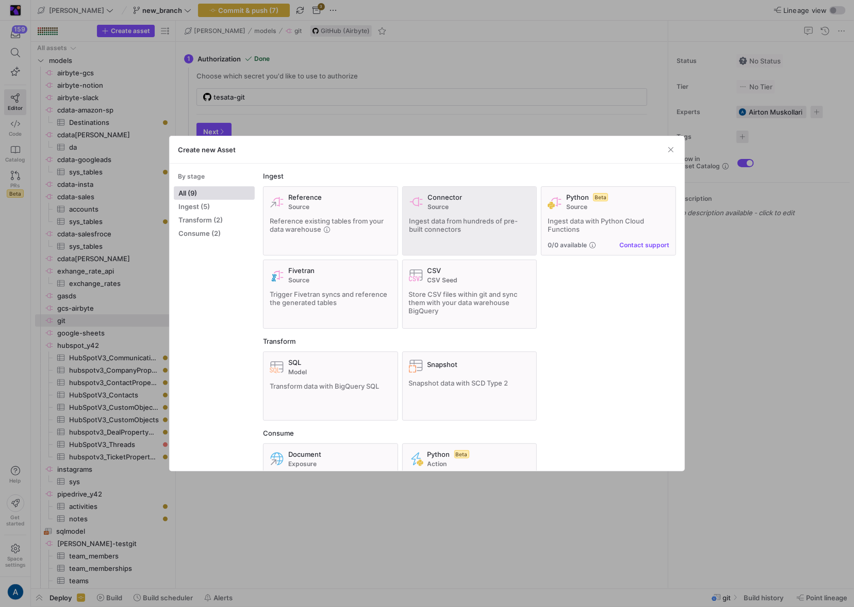
click at [481, 203] on span "Source" at bounding box center [479, 206] width 103 height 7
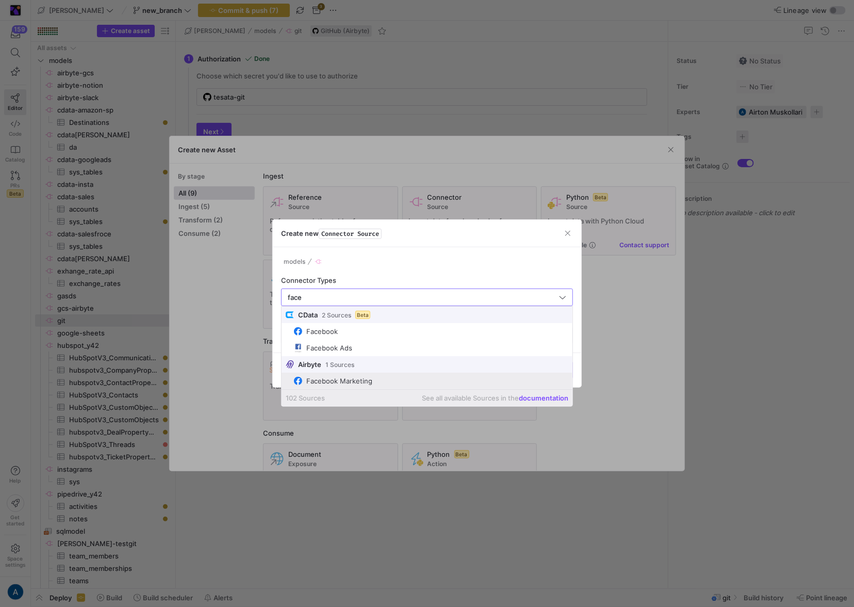
click at [358, 381] on div "Facebook Marketing" at bounding box center [340, 381] width 66 height 8
type input "Facebook Marketing"
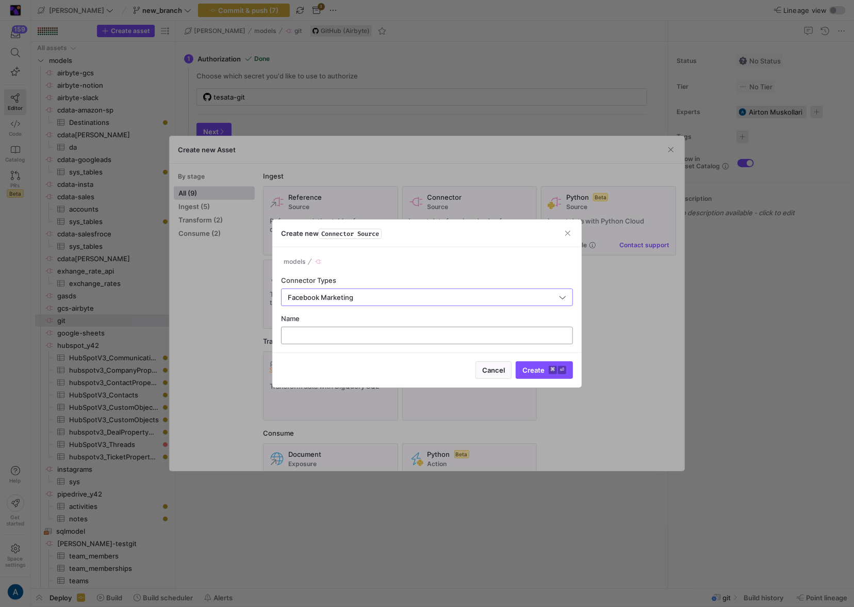
click at [369, 327] on div at bounding box center [427, 335] width 275 height 17
click at [368, 333] on input "text" at bounding box center [427, 335] width 275 height 8
type input "fb"
click at [533, 368] on span "Create ⌘ ⏎" at bounding box center [545, 370] width 44 height 8
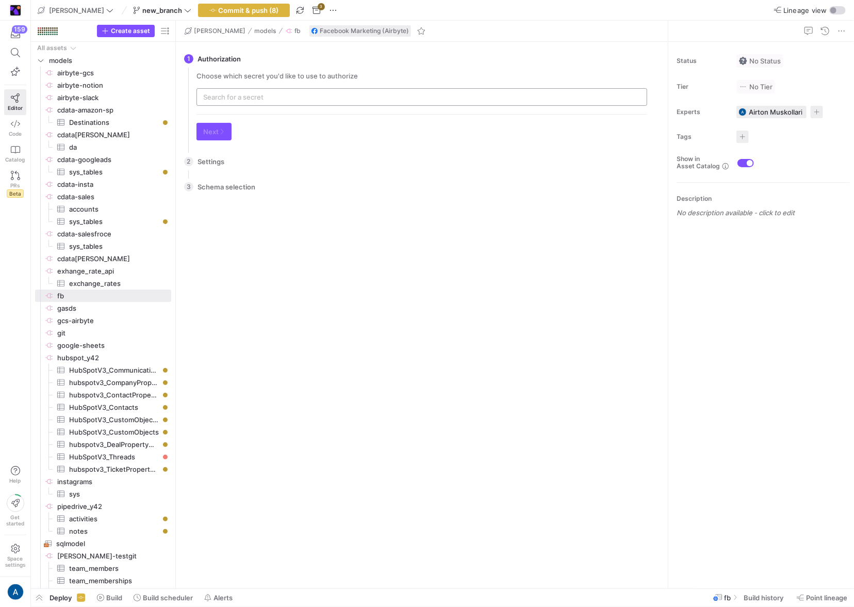
click at [281, 94] on div at bounding box center [422, 97] width 438 height 17
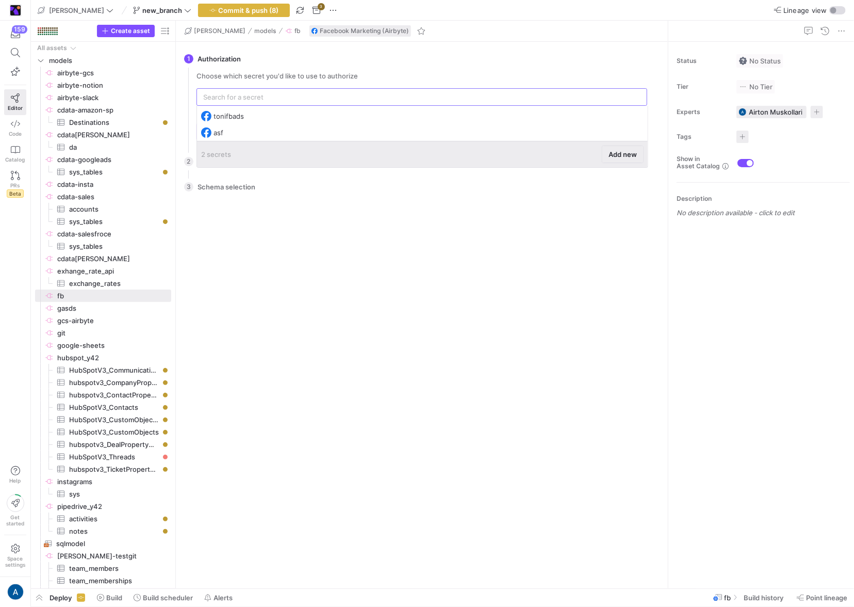
click at [616, 152] on span "Add new" at bounding box center [623, 154] width 28 height 8
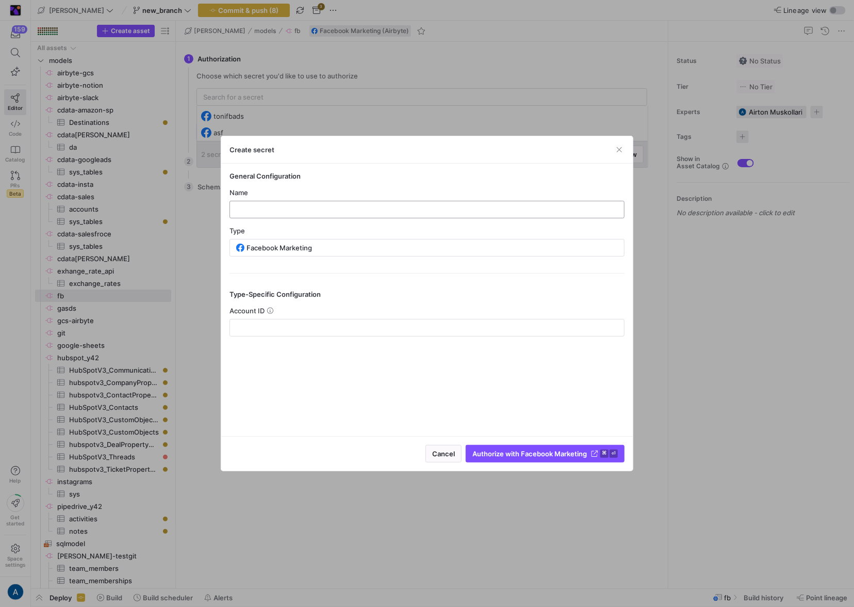
click at [360, 209] on input "text" at bounding box center [427, 209] width 378 height 8
type input "fbas"
click at [508, 455] on span "Authorize with Facebook Marketing" at bounding box center [530, 453] width 115 height 8
click at [277, 316] on div "Account ID This field is required" at bounding box center [427, 322] width 395 height 30
click at [281, 324] on input "text" at bounding box center [427, 328] width 378 height 8
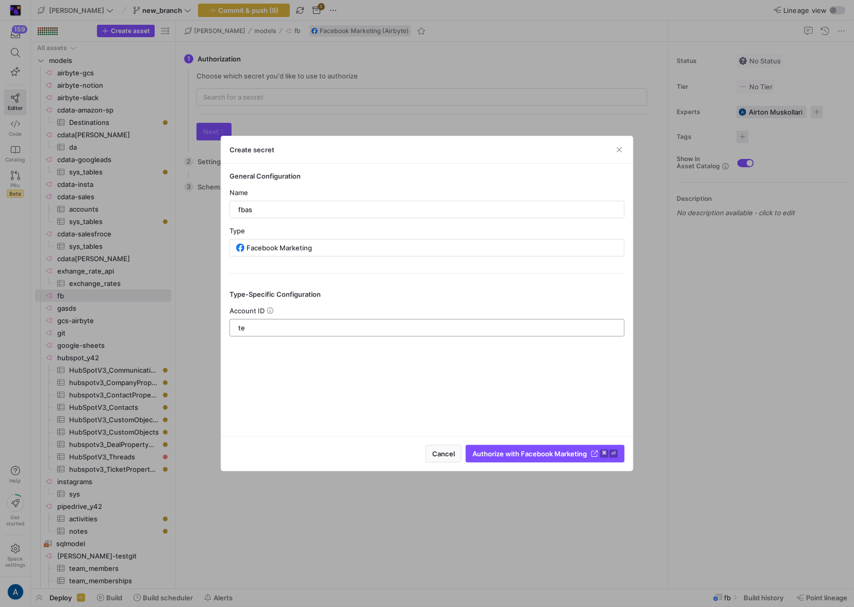
type input "t"
type input "12345678"
click at [527, 441] on div "Cancel Authorize with Facebook Marketing ⌘ ⏎" at bounding box center [427, 453] width 412 height 35
click at [530, 446] on span "submit" at bounding box center [545, 453] width 158 height 17
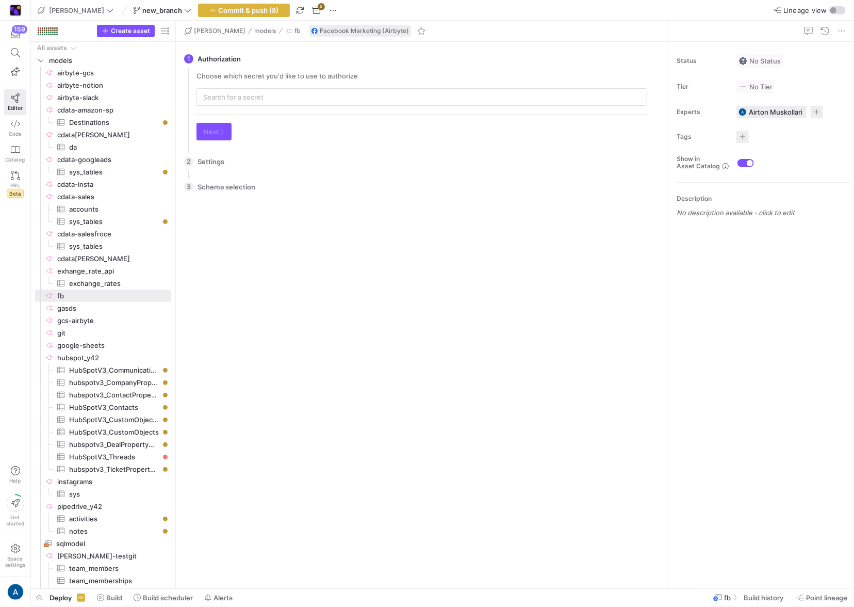
type input "fbas"
click at [269, 86] on div "Choose which secret you'd like to use to authorize fbas" at bounding box center [422, 89] width 451 height 34
click at [272, 97] on input "fbas" at bounding box center [427, 97] width 427 height 8
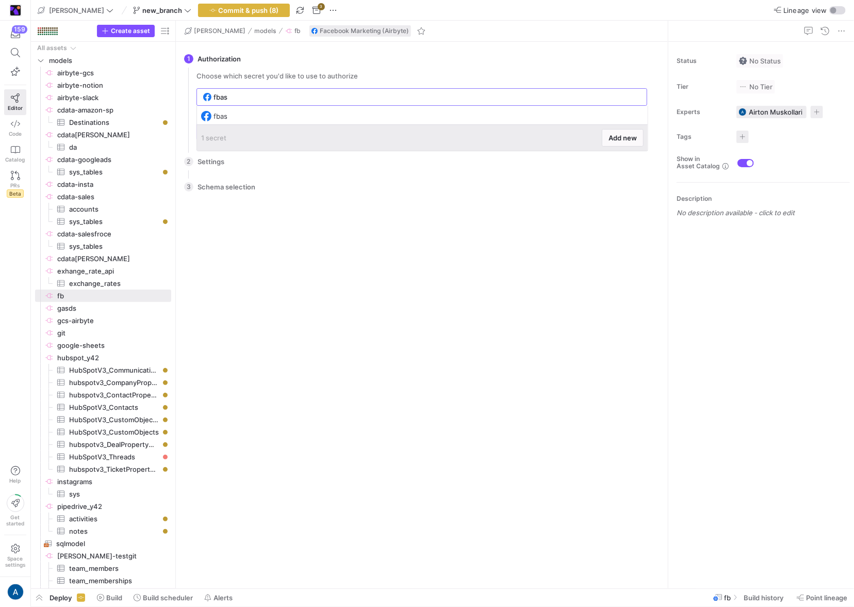
click at [318, 415] on div "There is no data to select from. Please configure the settings first. Go back C…" at bounding box center [421, 390] width 467 height 380
